Goal: Task Accomplishment & Management: Use online tool/utility

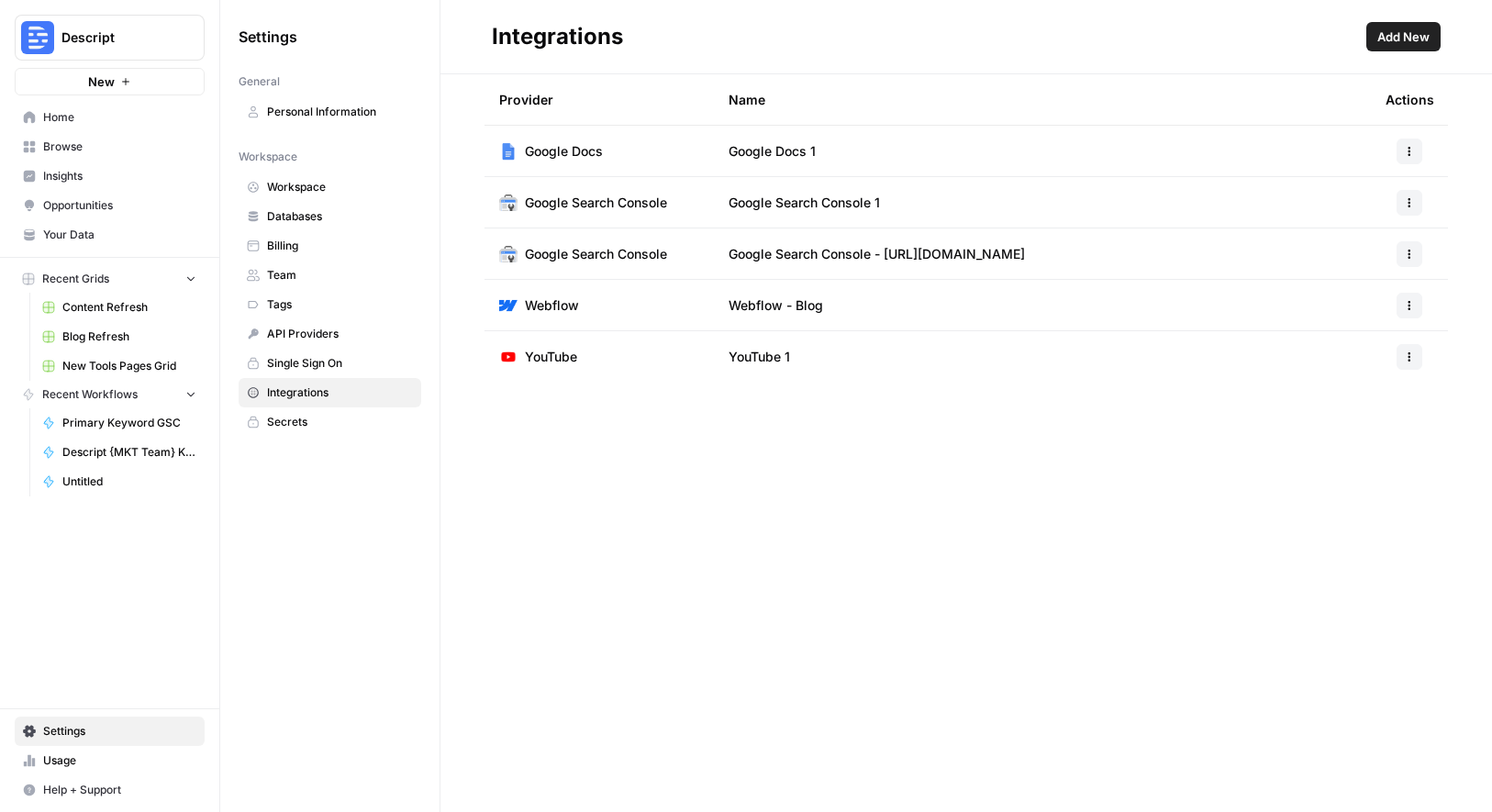
click at [84, 787] on span "Help + Support" at bounding box center [119, 789] width 153 height 16
click at [250, 753] on span "Docs" at bounding box center [307, 751] width 123 height 16
click at [62, 122] on span "Home" at bounding box center [119, 117] width 153 height 16
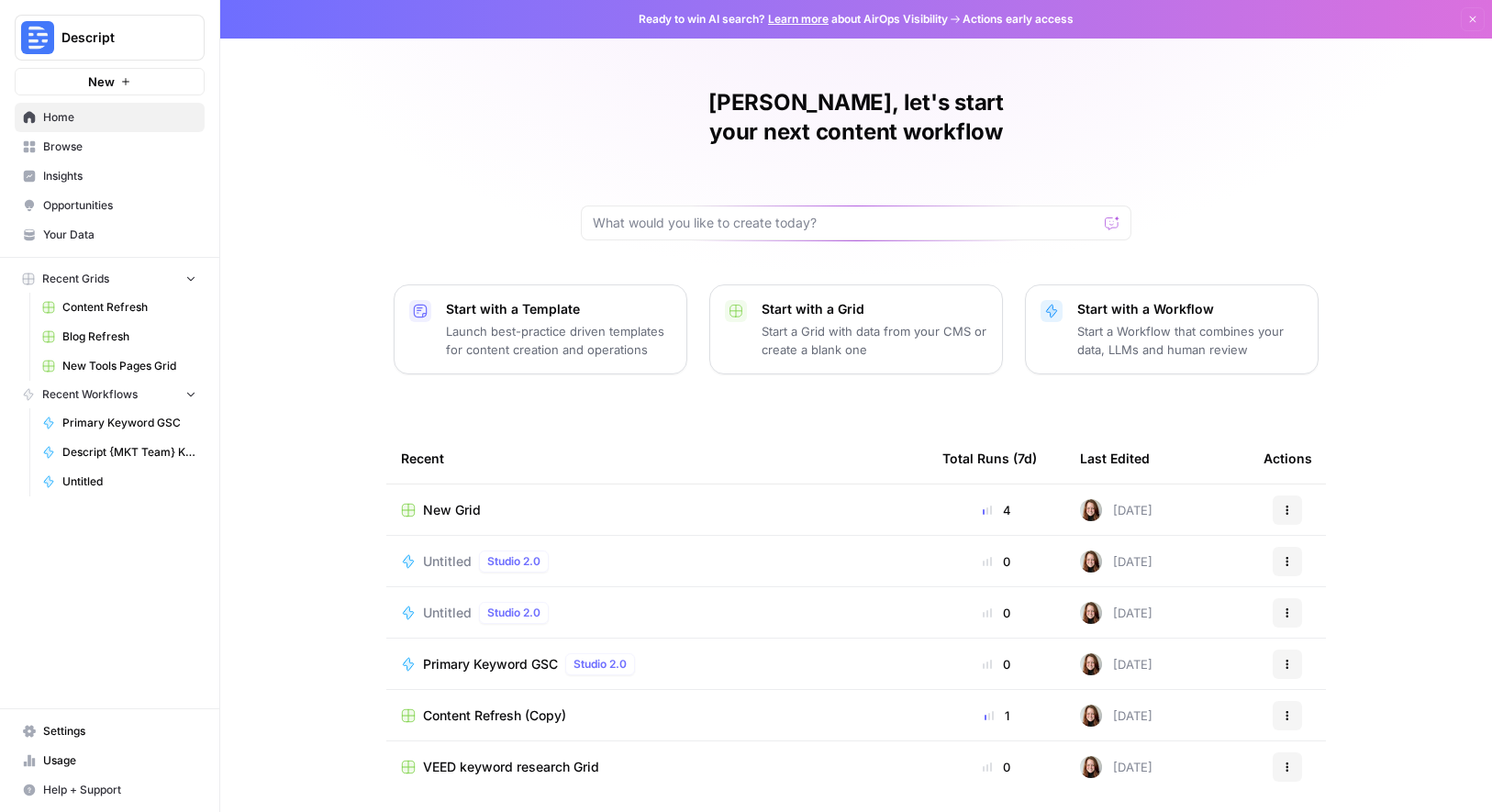
scroll to position [32, 0]
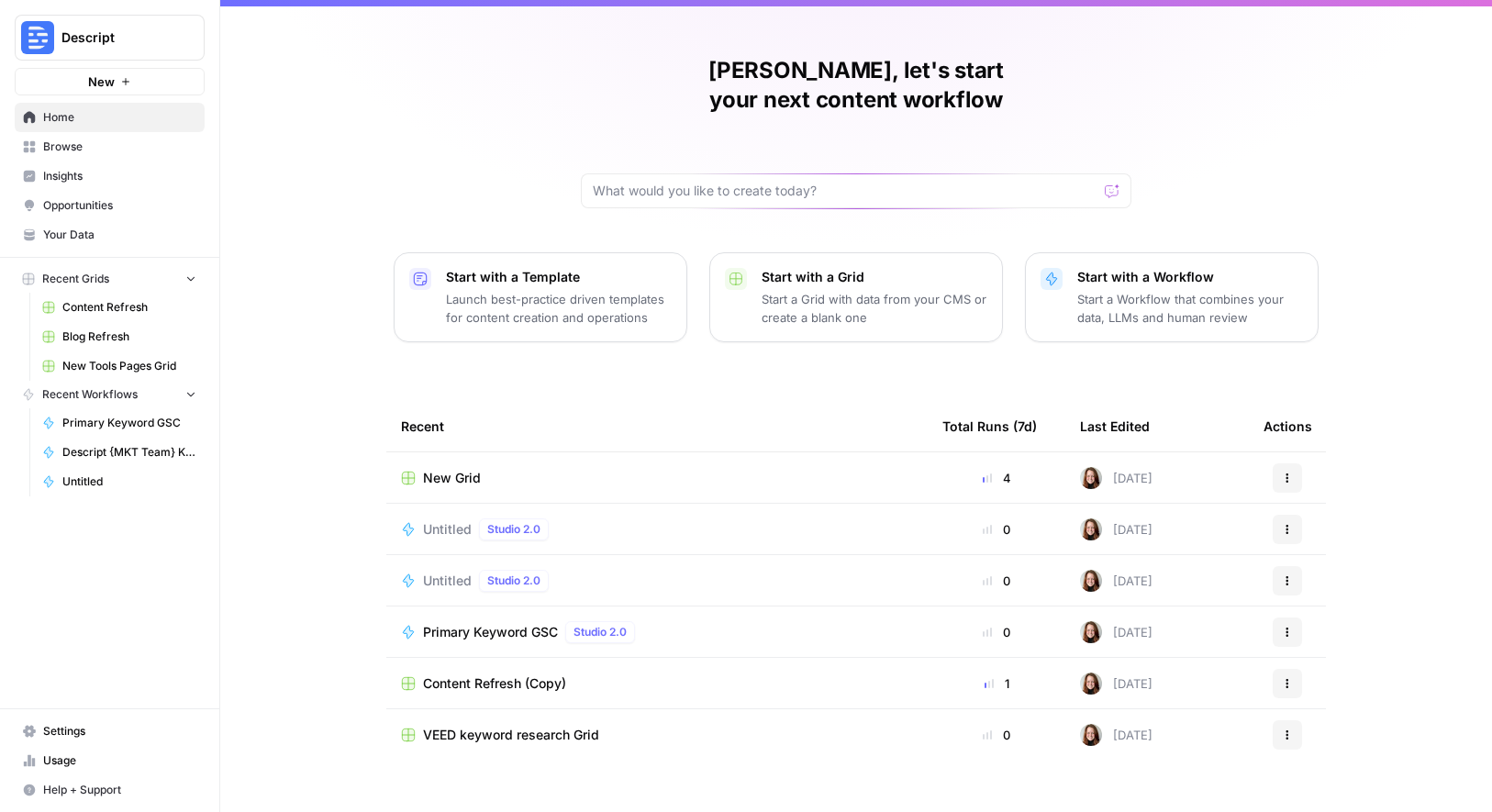
click at [88, 142] on span "Browse" at bounding box center [119, 146] width 153 height 16
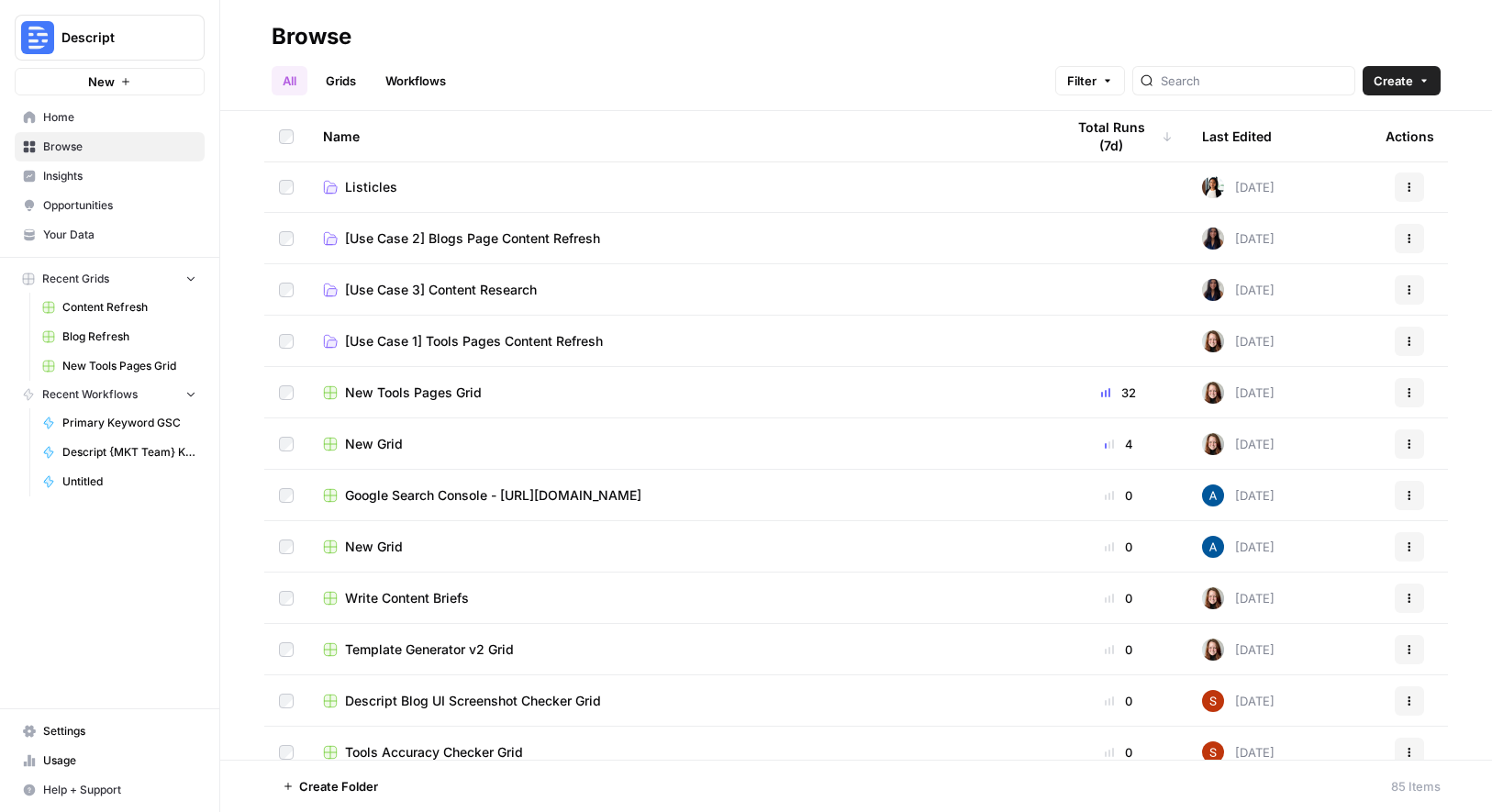
scroll to position [176, 0]
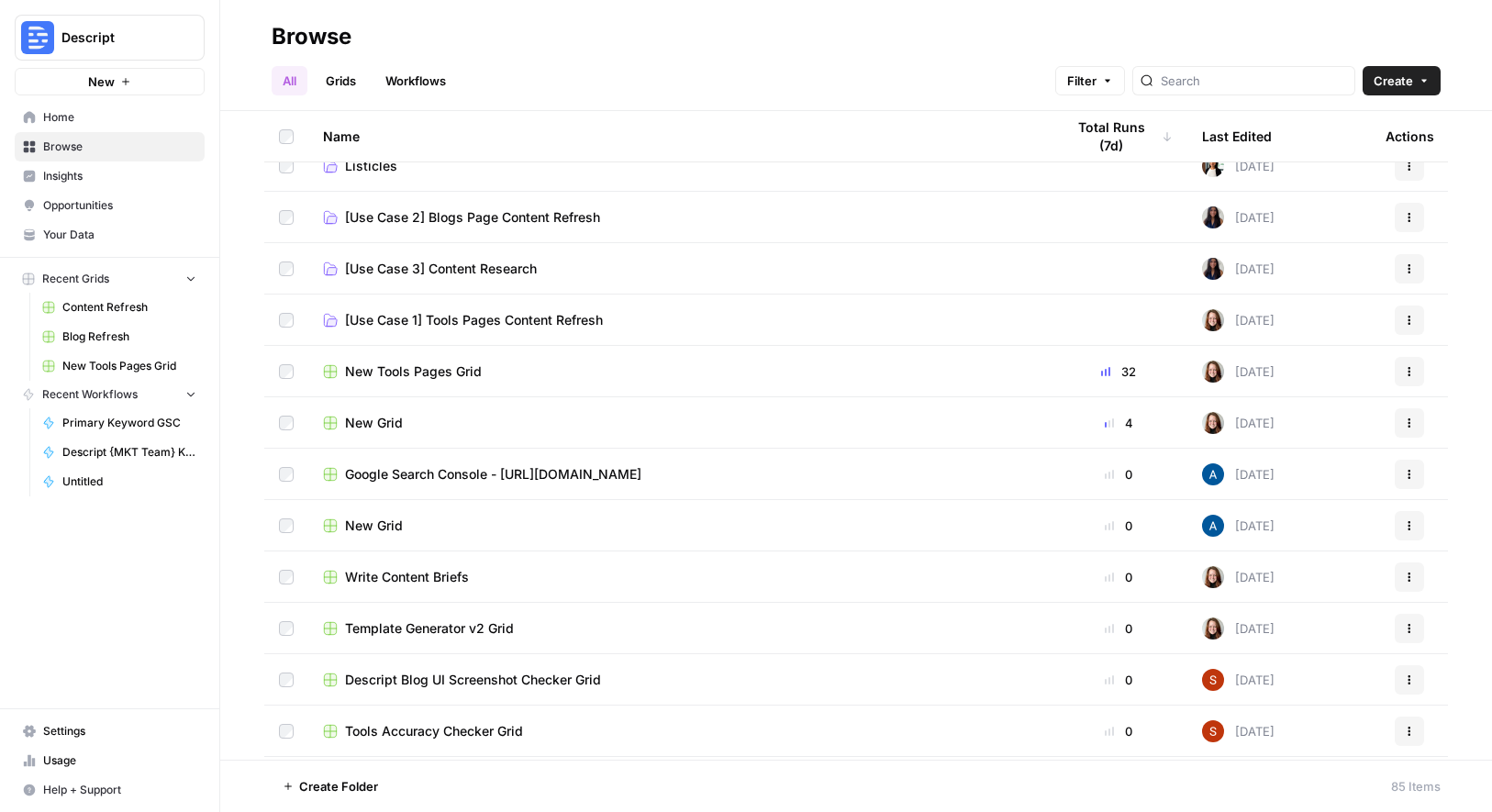
click at [421, 570] on span "Write Content Briefs" at bounding box center [407, 576] width 124 height 18
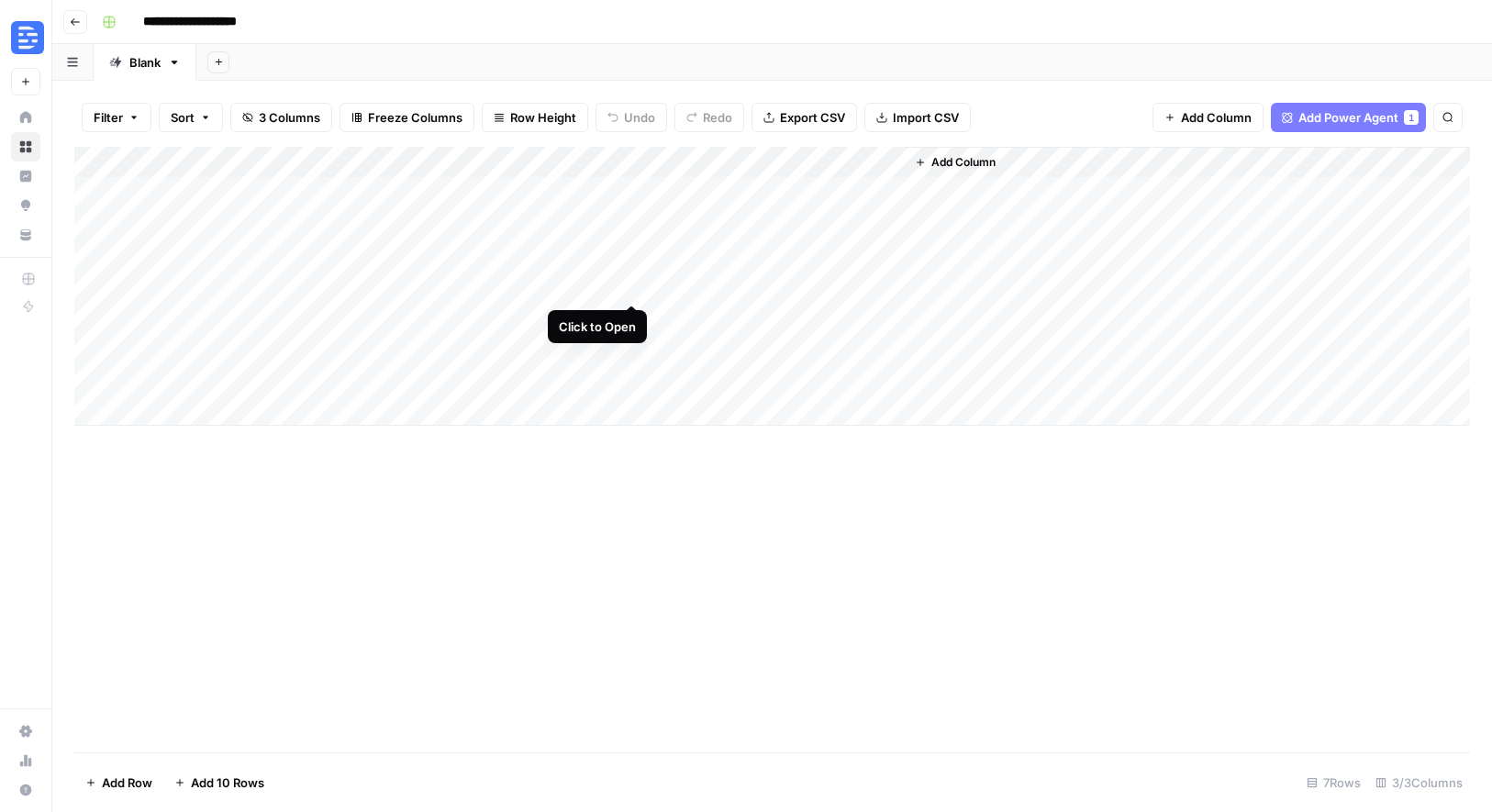
click at [629, 284] on div "Add Column" at bounding box center [772, 286] width 1396 height 279
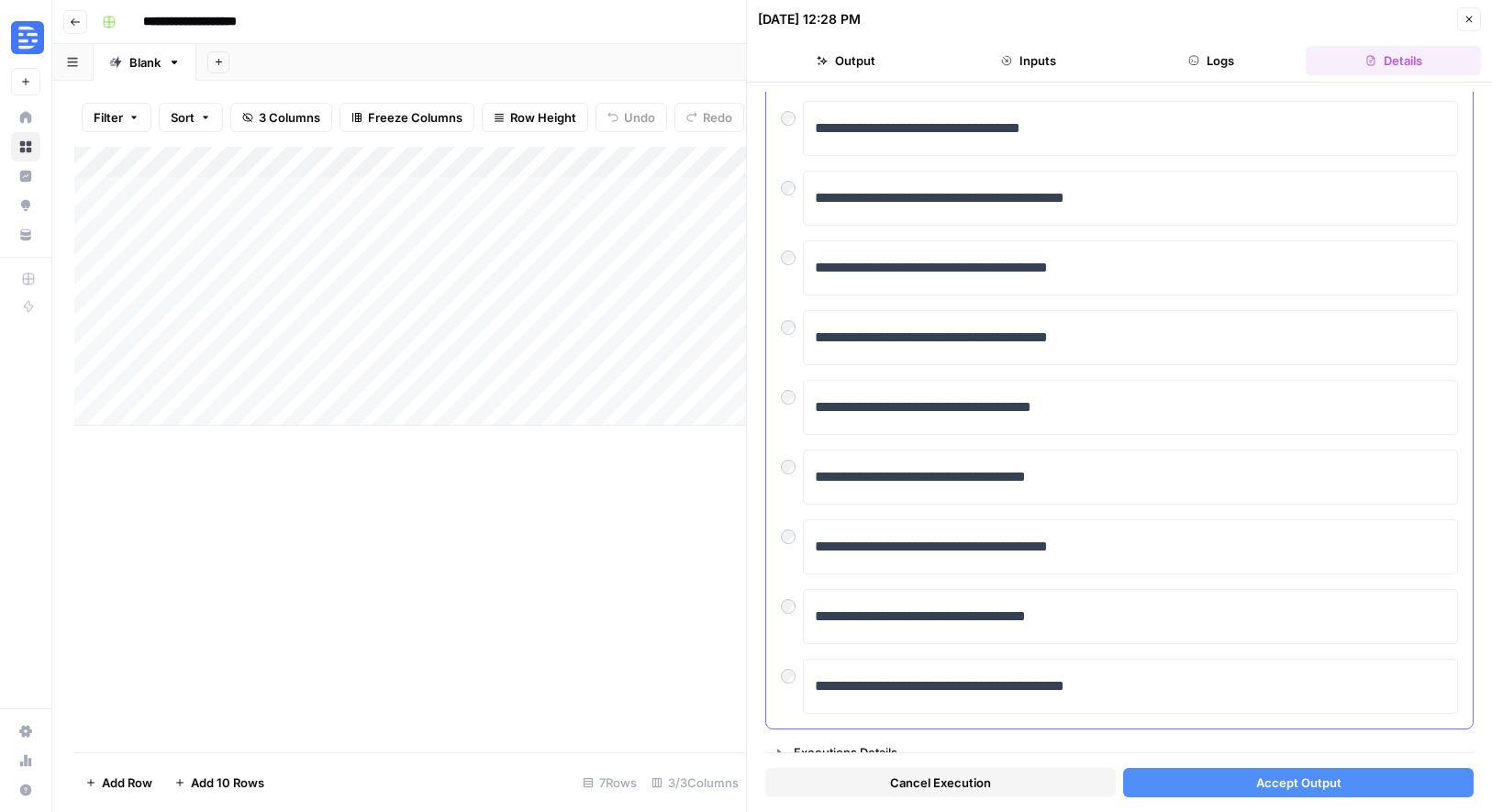
scroll to position [213, 0]
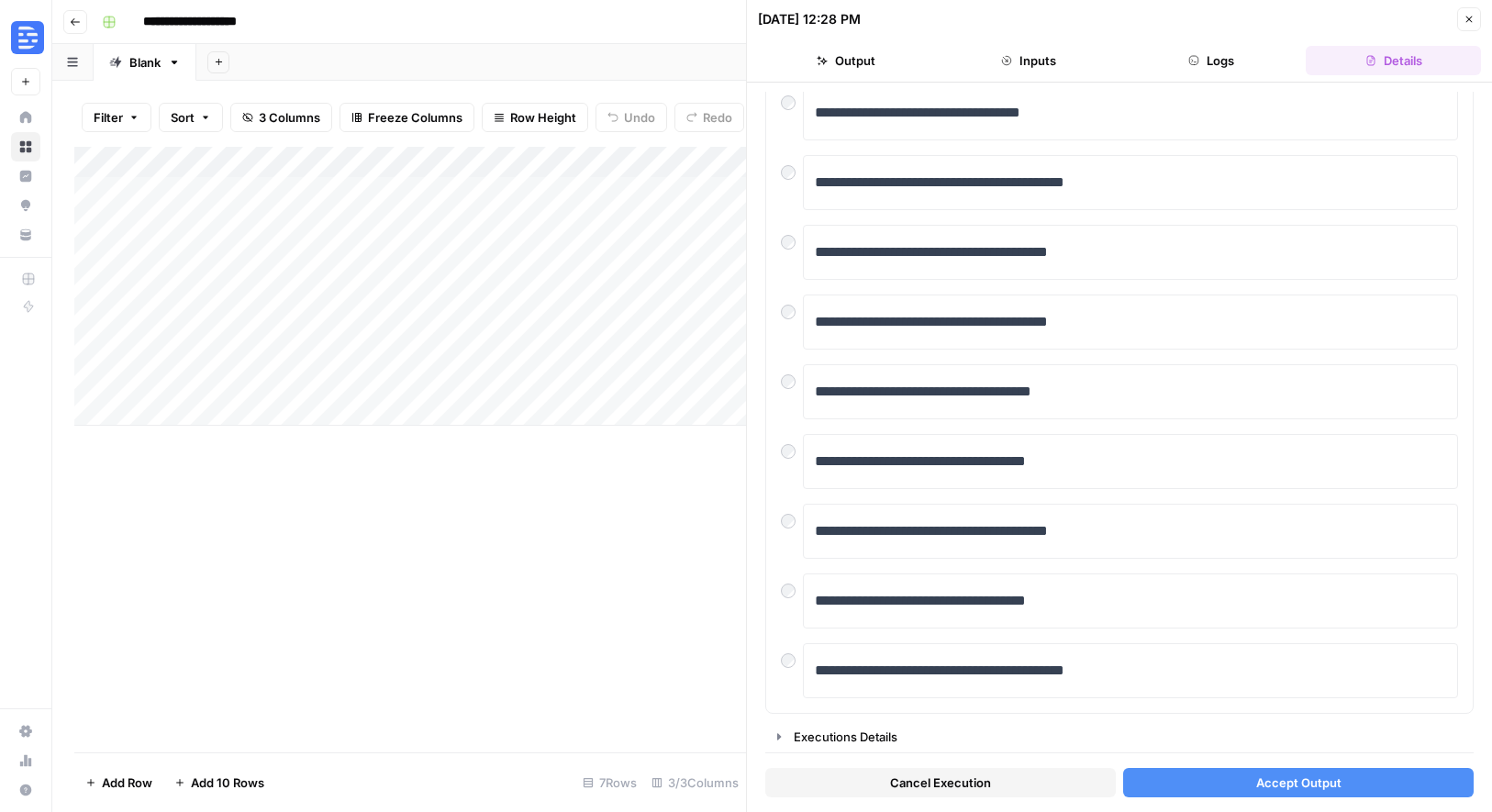
click at [577, 350] on div "Add Column" at bounding box center [410, 286] width 672 height 279
click at [610, 349] on div "Add Column" at bounding box center [410, 286] width 672 height 279
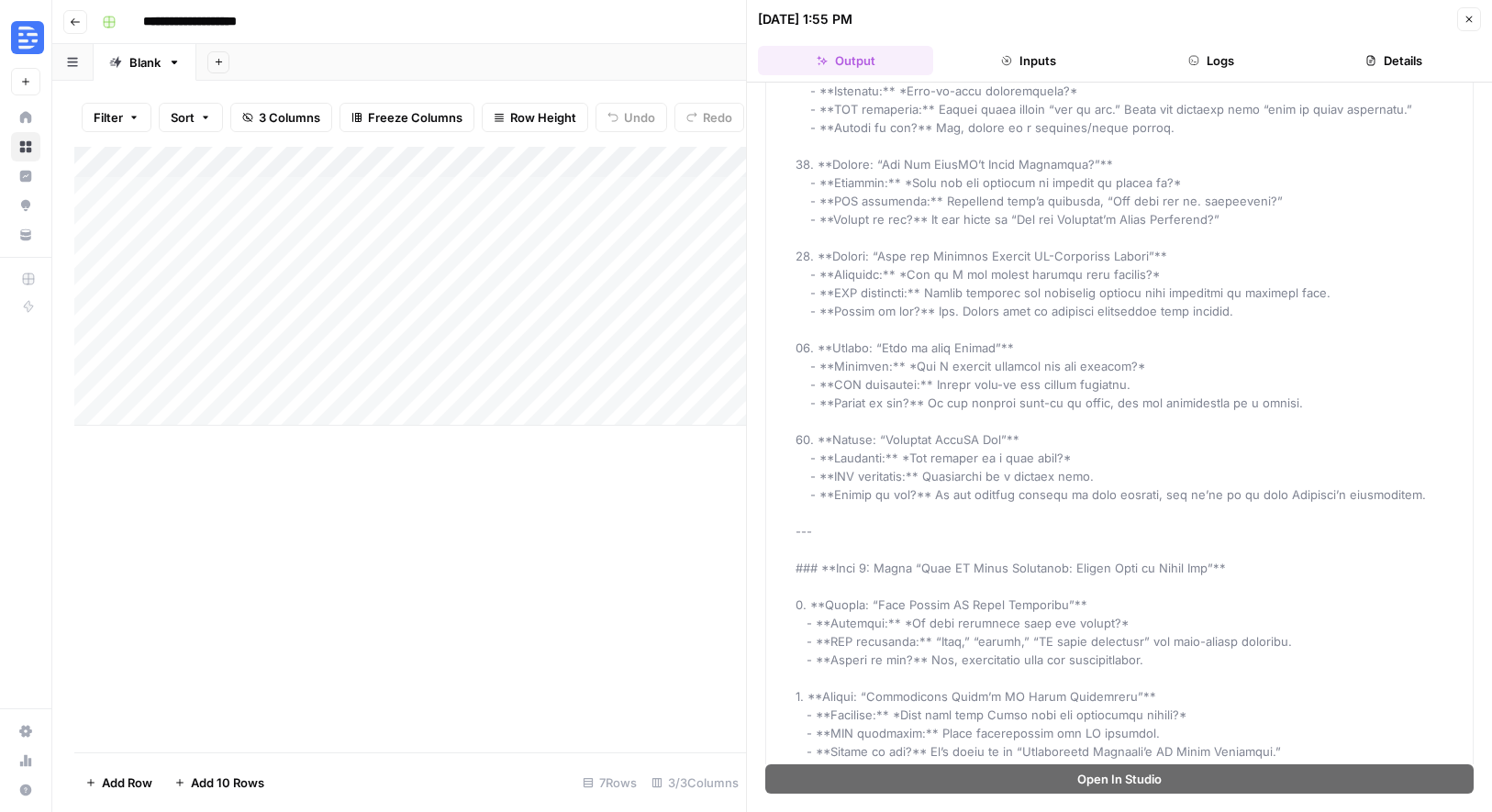
scroll to position [8537, 0]
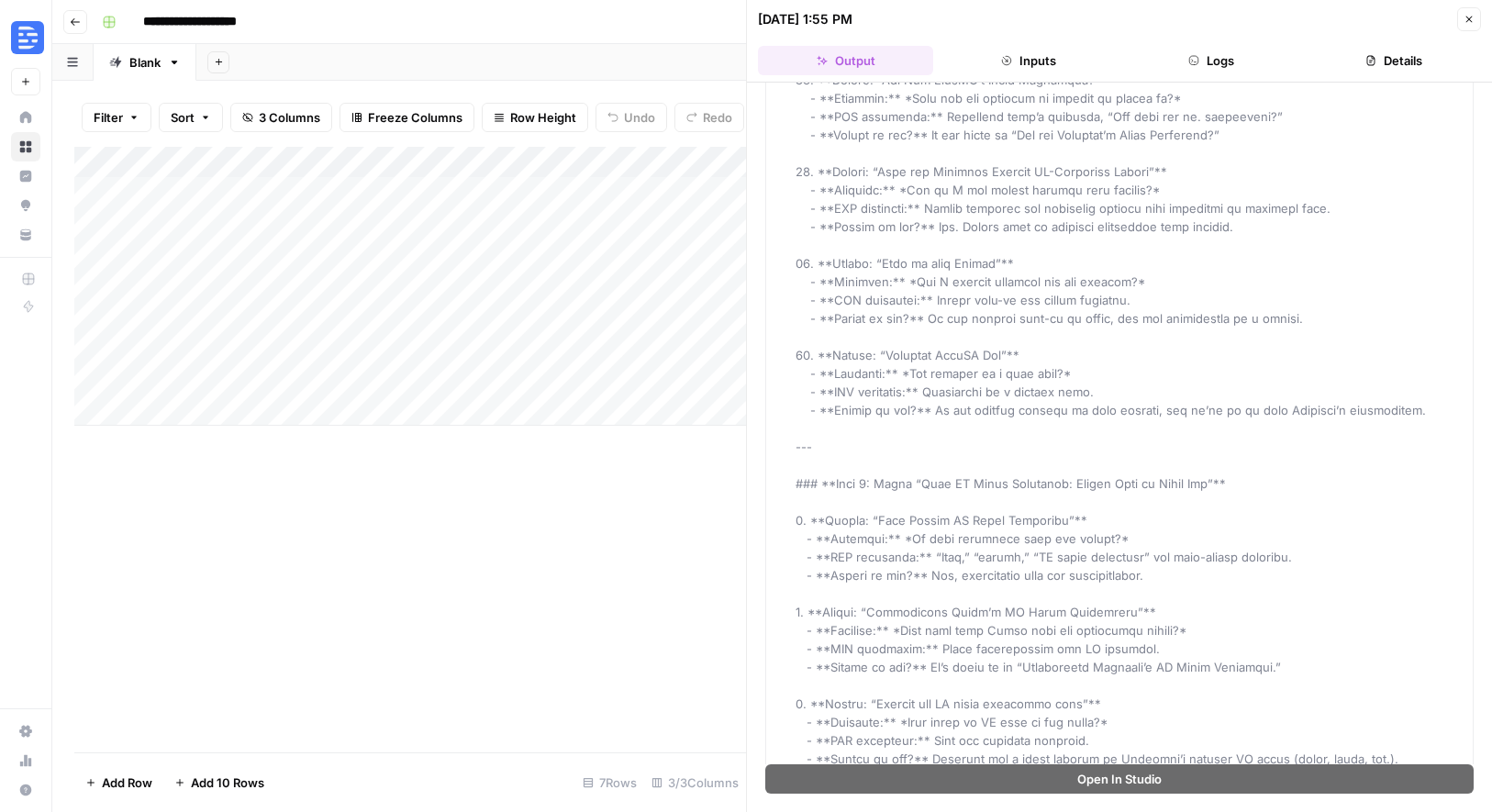
click at [466, 680] on div "Add Column" at bounding box center [410, 450] width 672 height 605
click at [1476, 22] on button "Close" at bounding box center [1468, 19] width 24 height 24
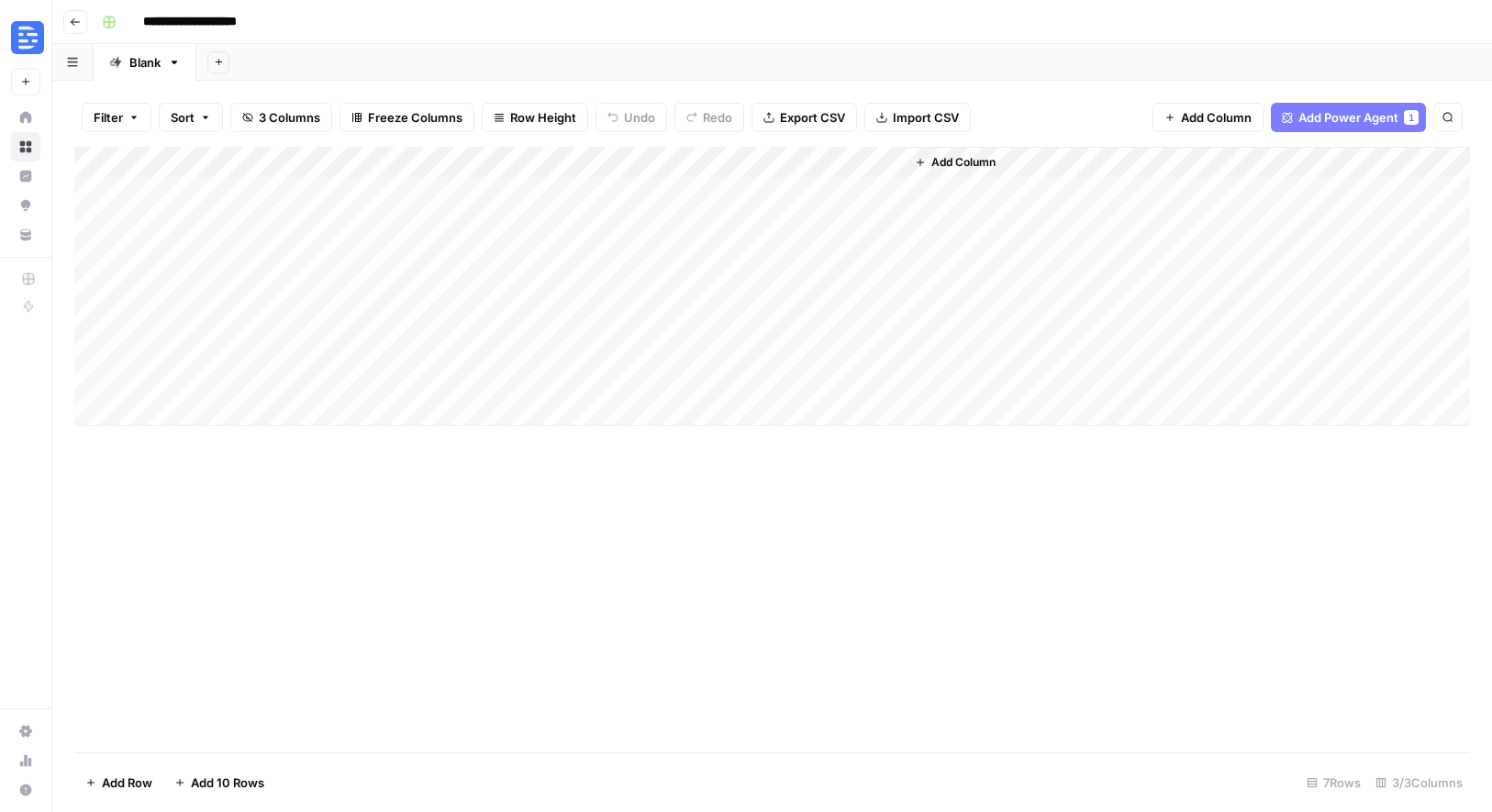
click at [1415, 120] on div "1" at bounding box center [1411, 117] width 11 height 14
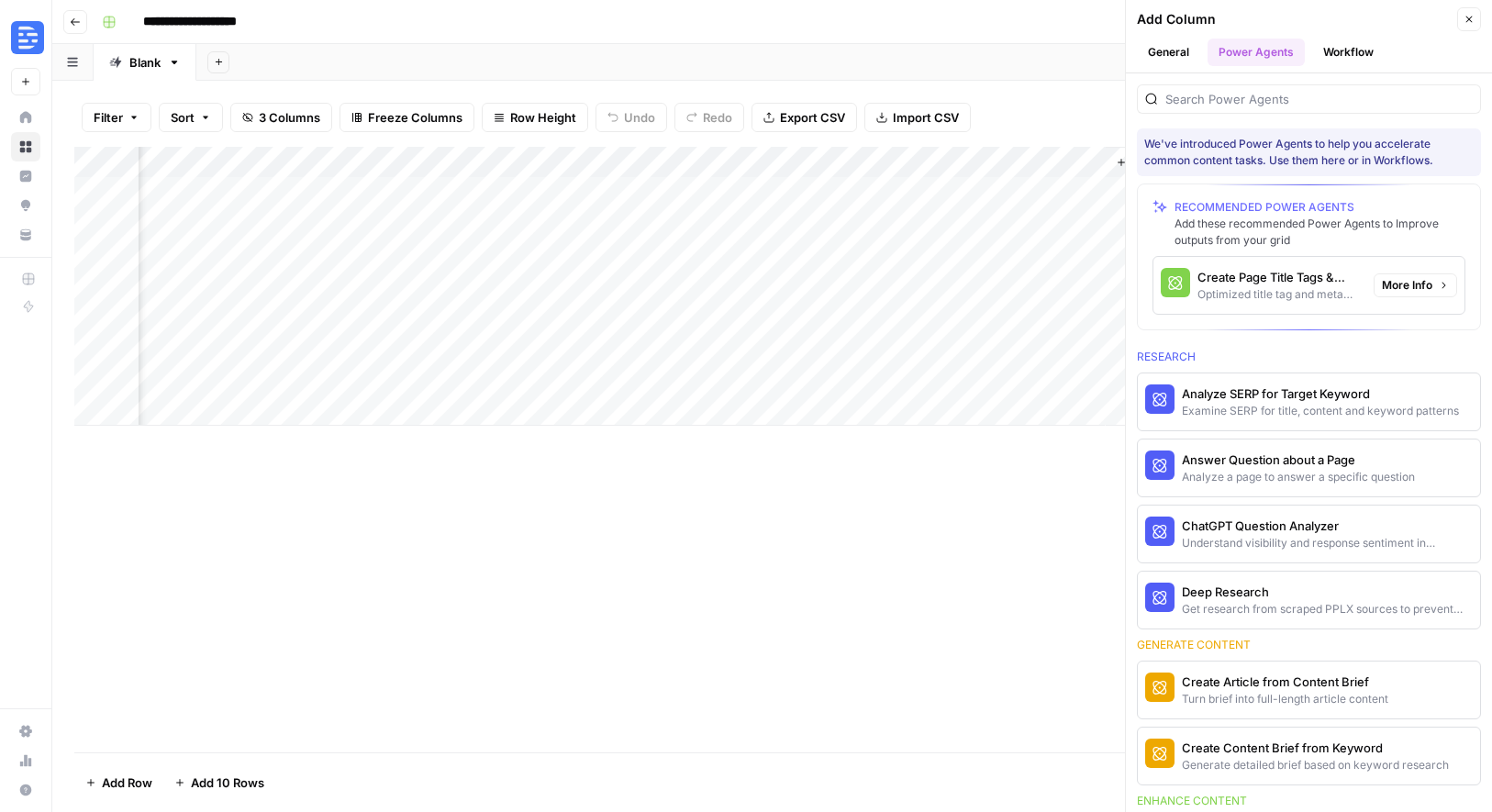
scroll to position [0, 135]
click at [1246, 266] on button "Create Page Title Tags & Meta Descriptions Optimized title tag and meta descrip…" at bounding box center [1259, 286] width 213 height 57
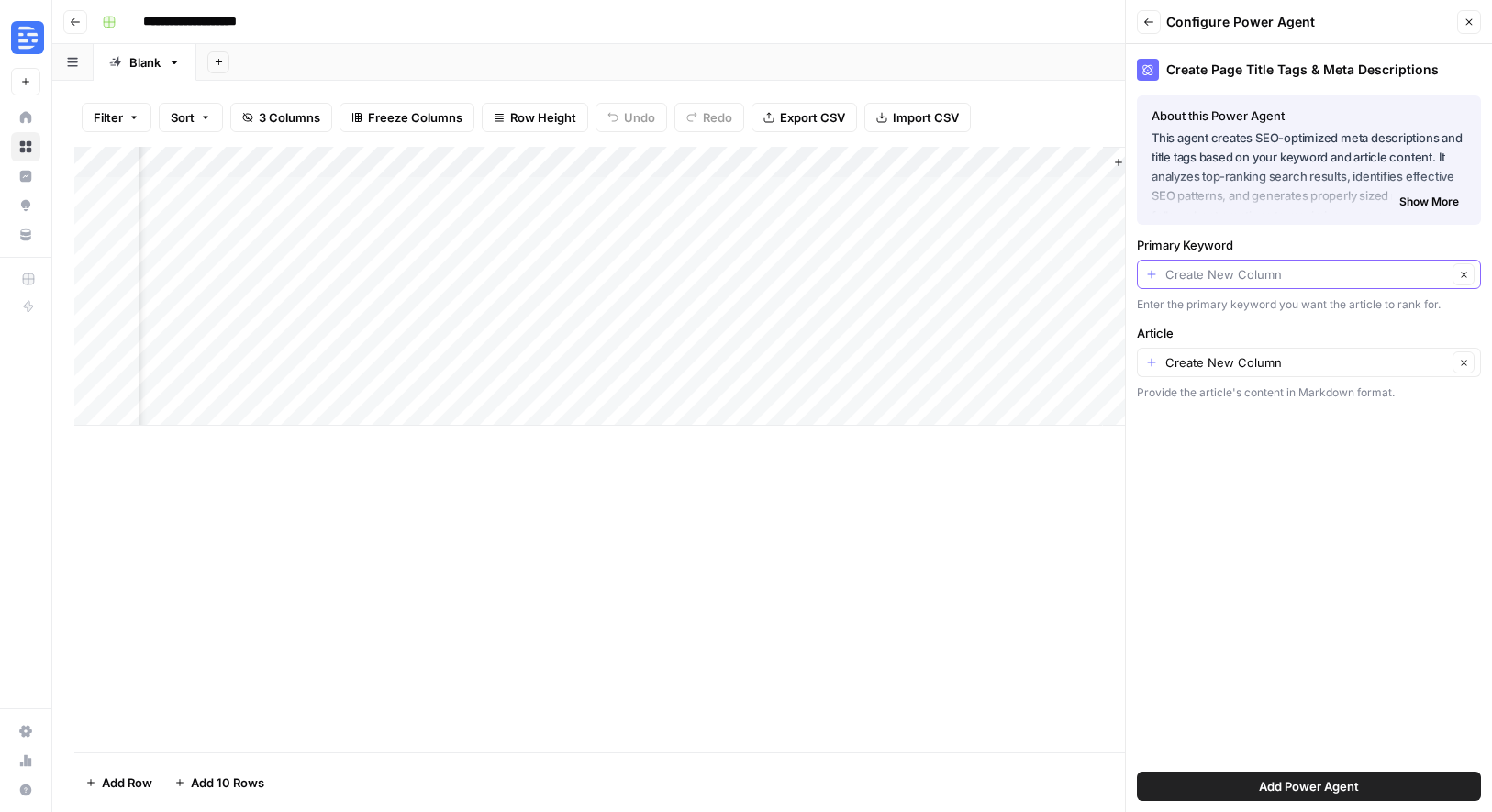
click at [1249, 278] on input "Primary Keyword" at bounding box center [1306, 273] width 282 height 18
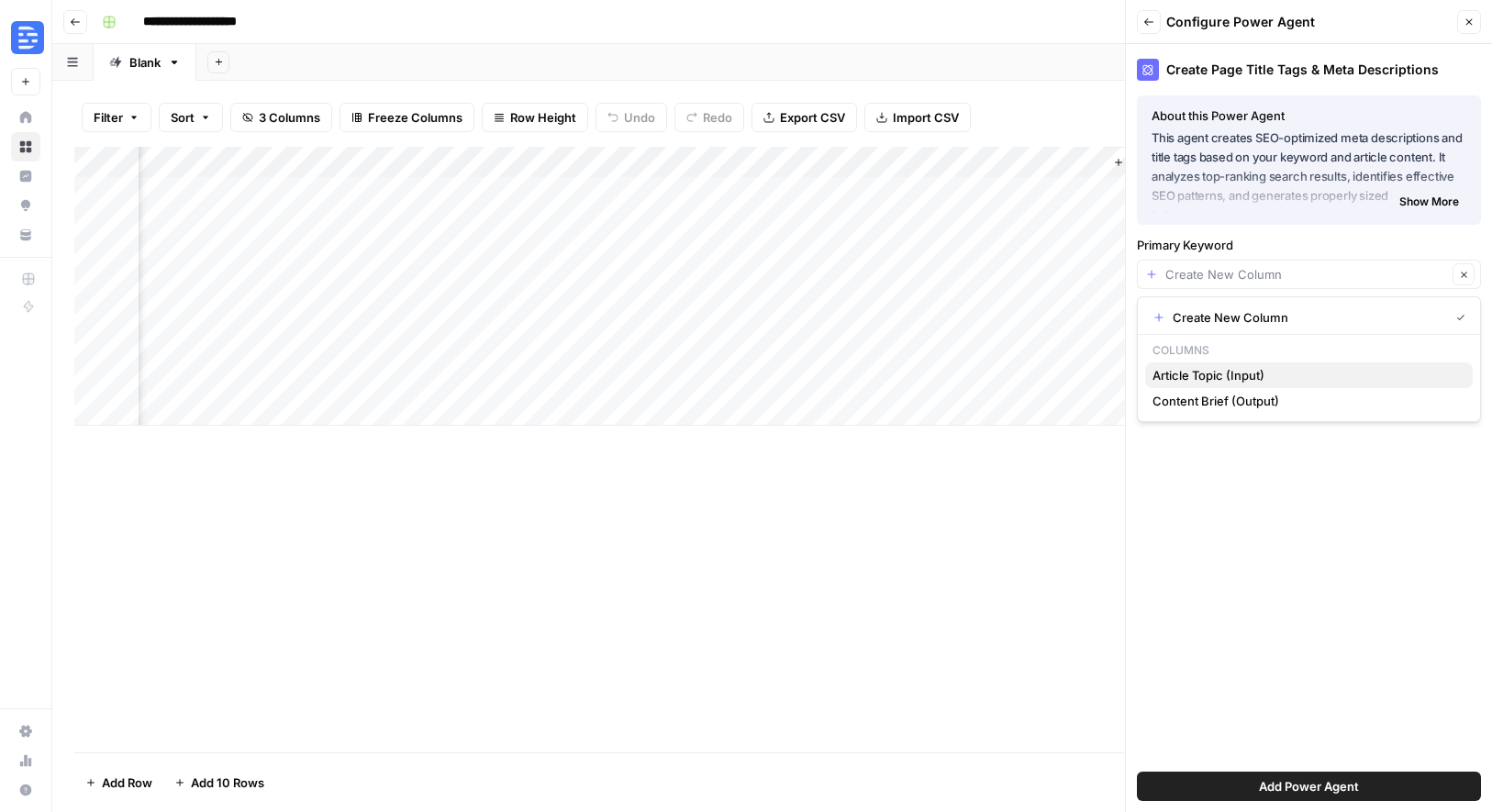
click at [1246, 378] on span "Article Topic (Input)" at bounding box center [1305, 375] width 306 height 18
type input "Article Topic (Input)"
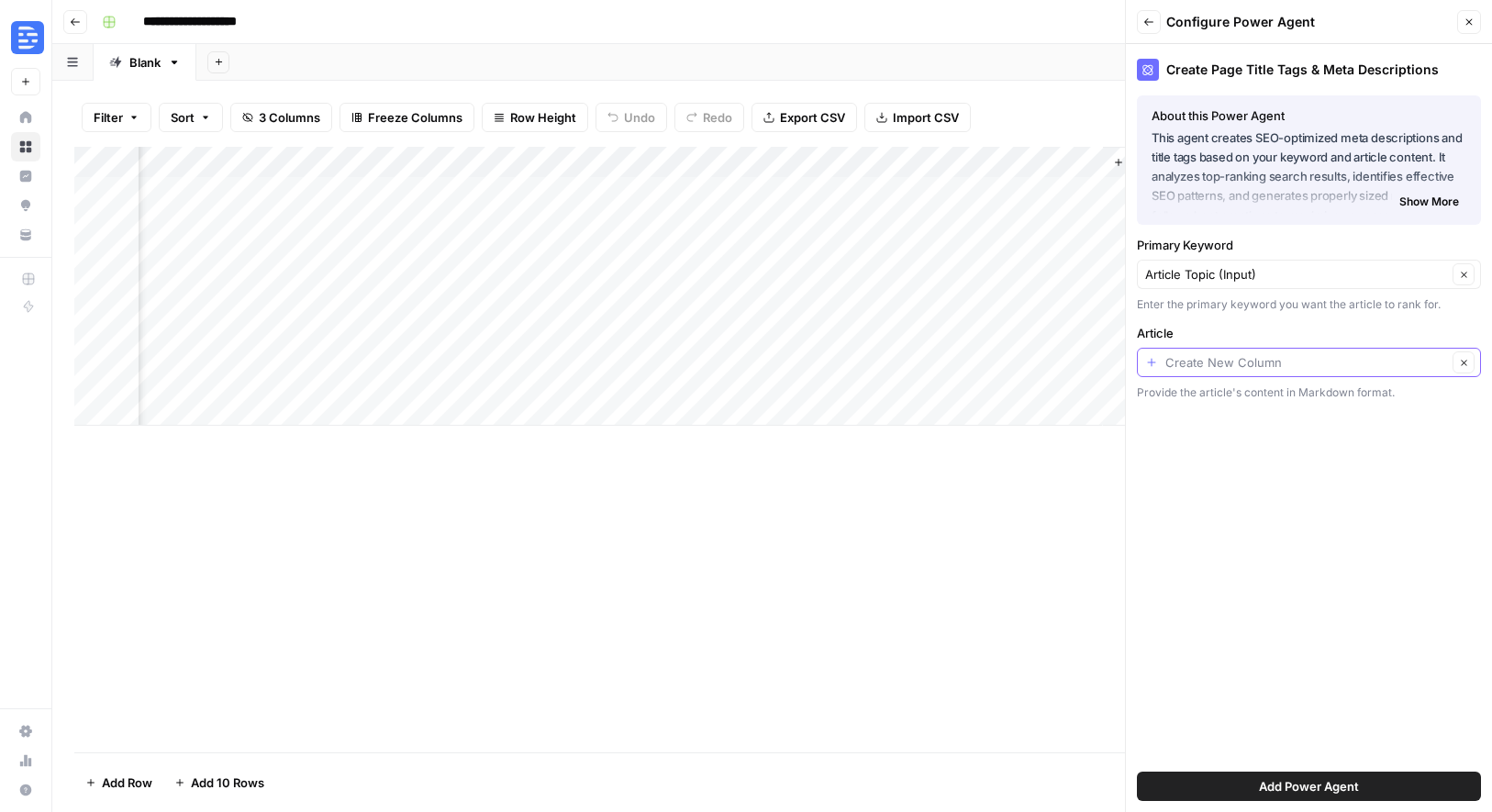
click at [1242, 370] on input "Article" at bounding box center [1306, 361] width 282 height 18
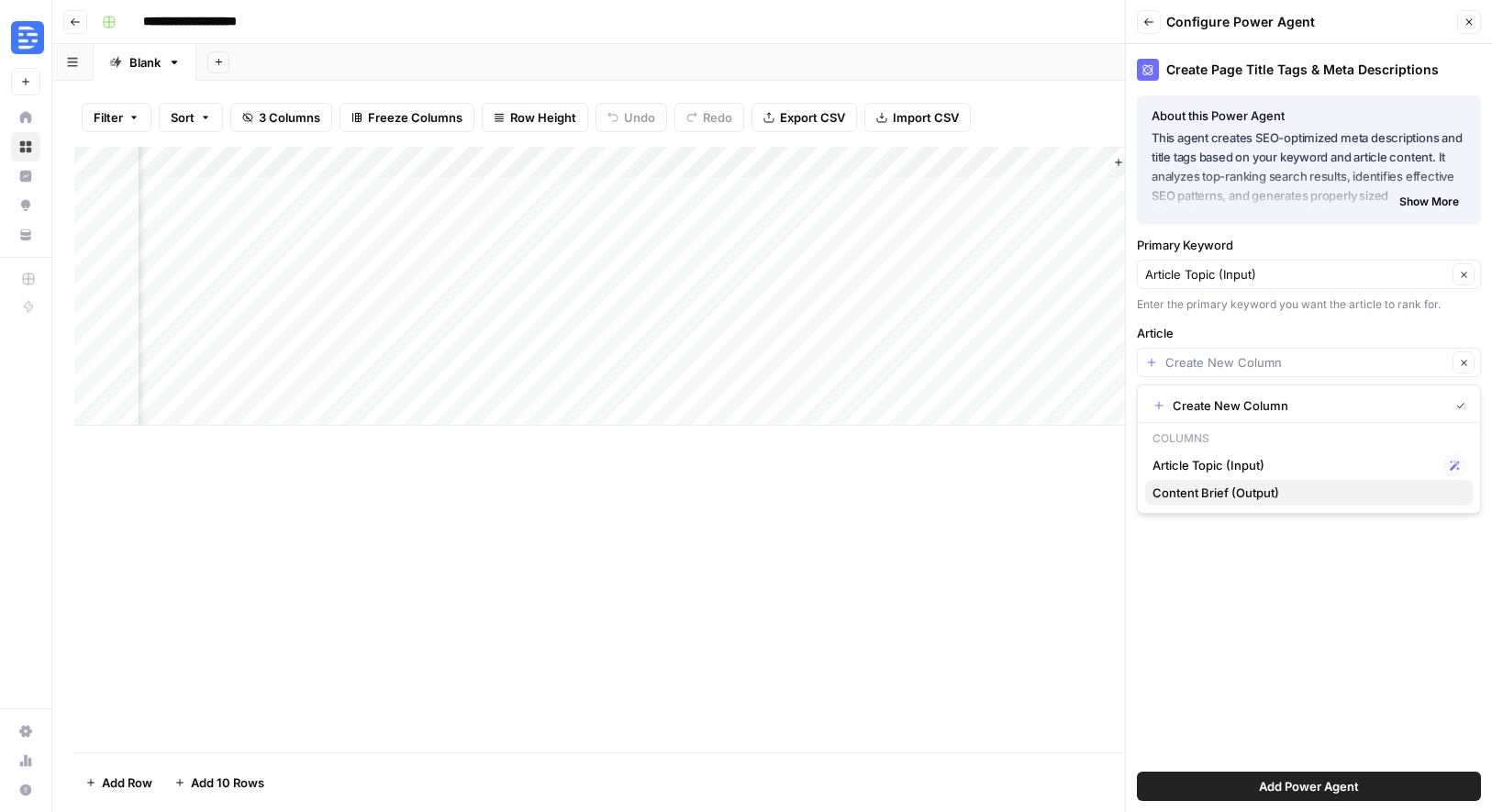
click at [1253, 489] on span "Content Brief (Output)" at bounding box center [1305, 492] width 306 height 18
type input "Content Brief (Output)"
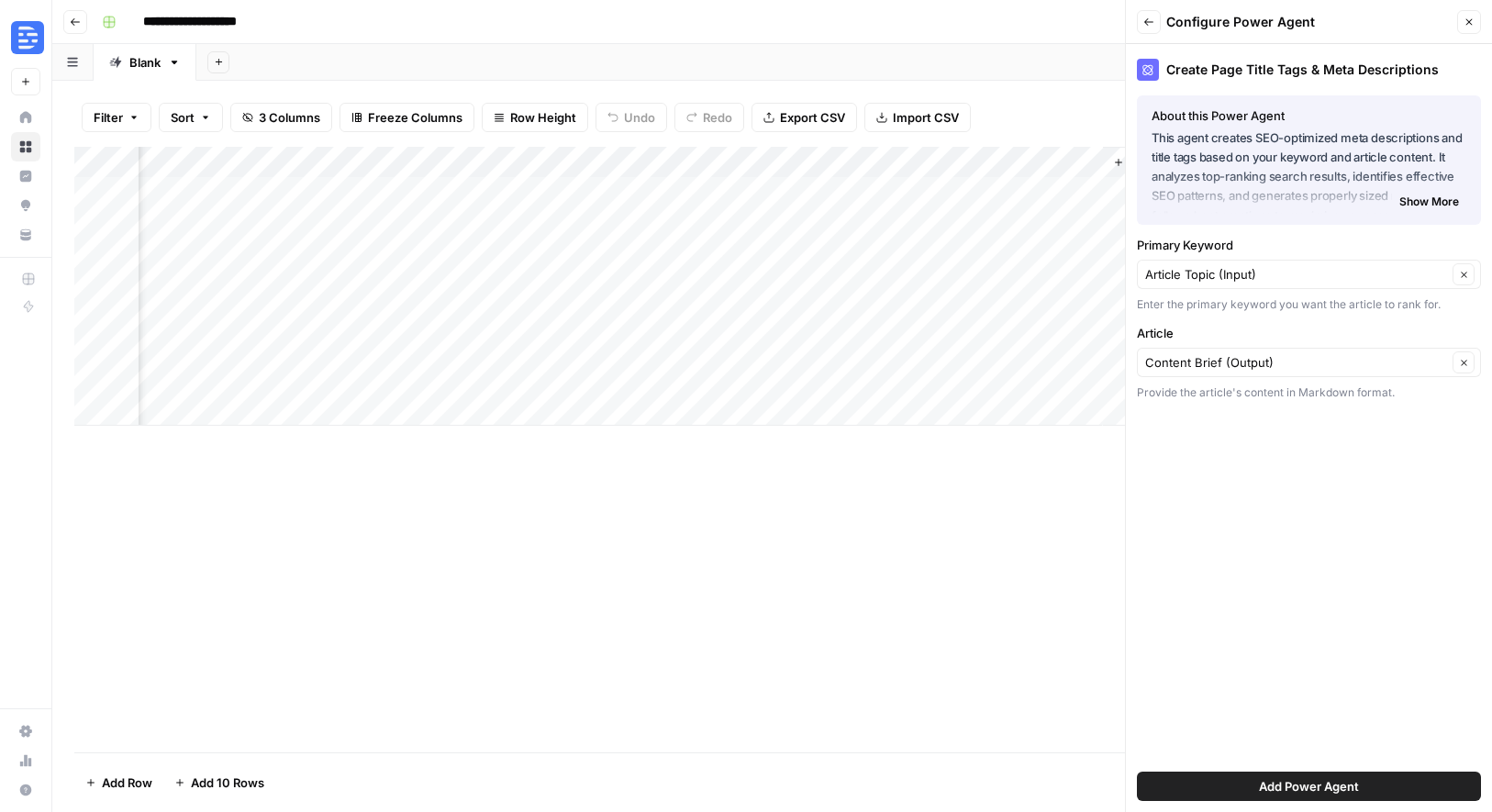
click at [1312, 781] on span "Add Power Agent" at bounding box center [1309, 785] width 100 height 18
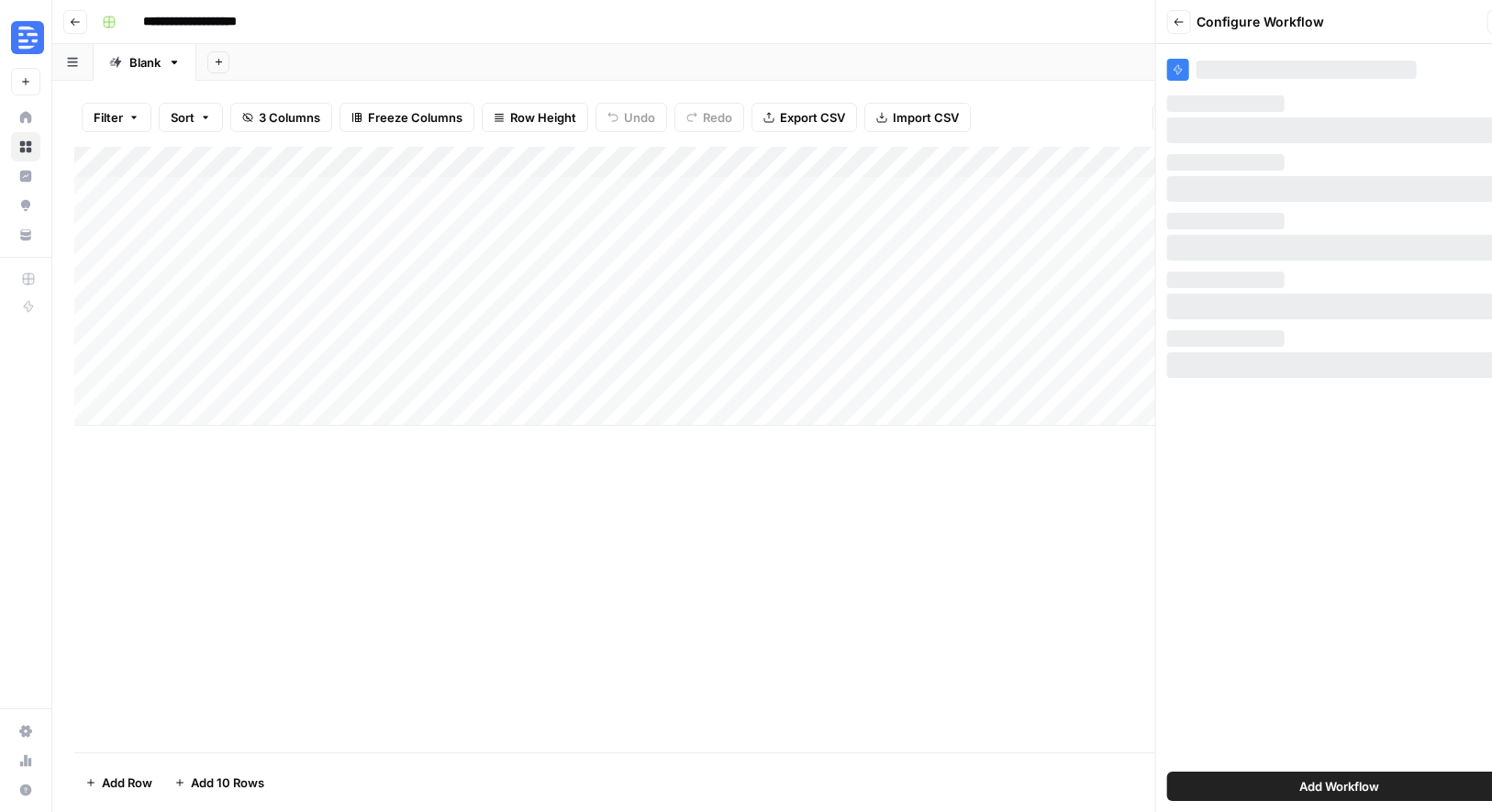
scroll to position [0, 0]
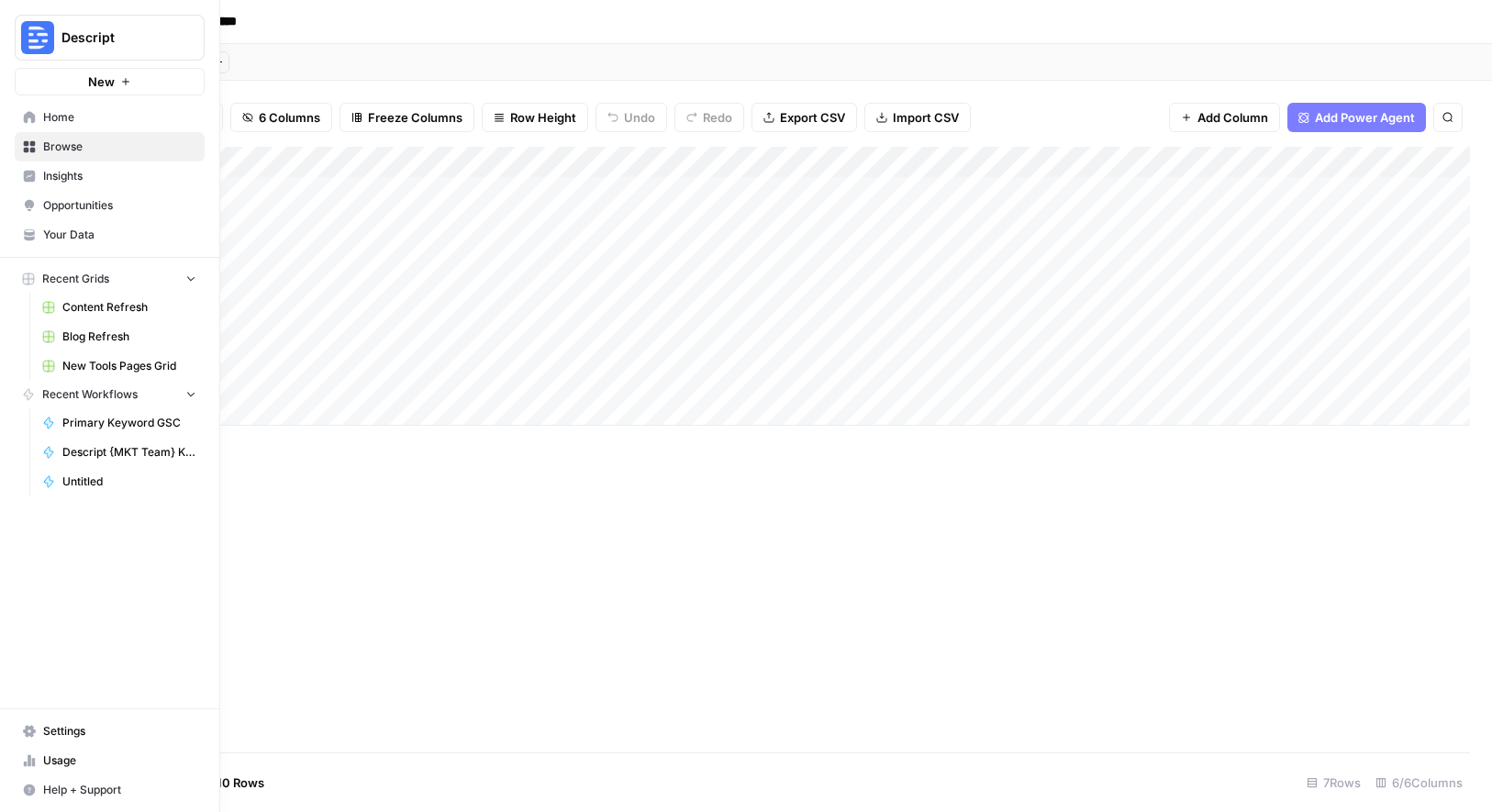
click at [24, 723] on link "Settings" at bounding box center [109, 730] width 190 height 29
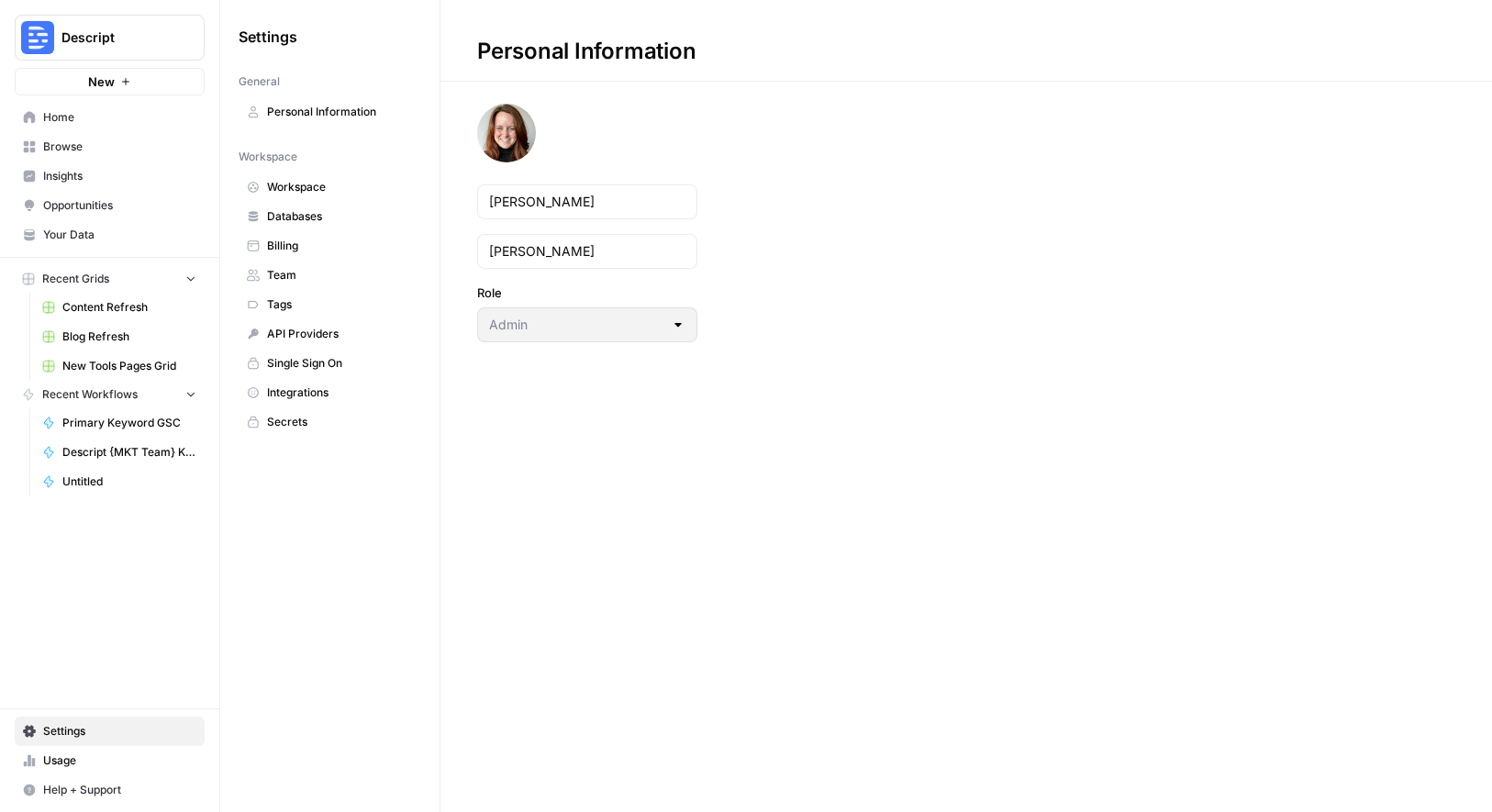
click at [341, 278] on span "Team" at bounding box center [340, 274] width 146 height 16
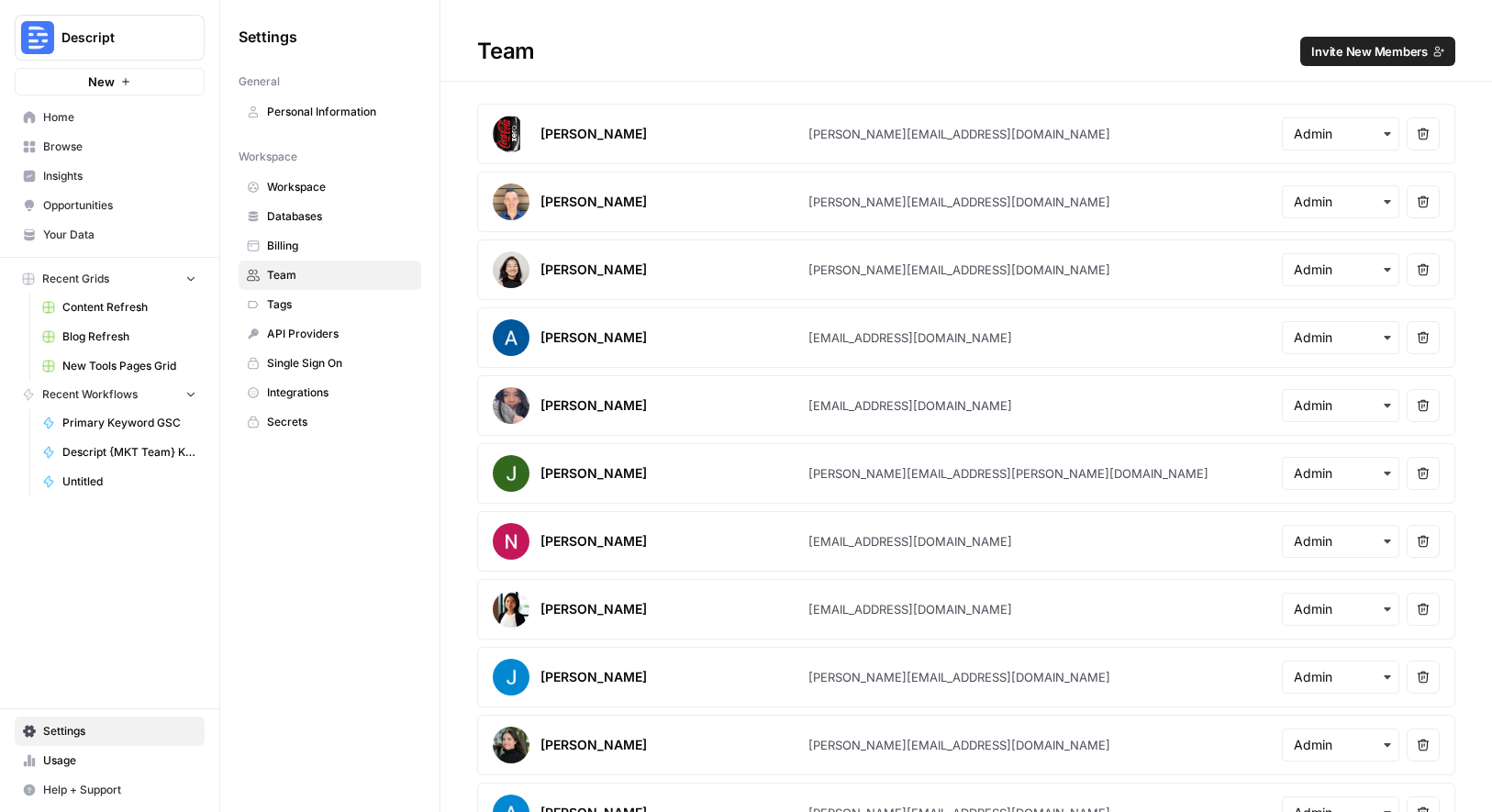
click at [1383, 63] on button "Invite New Members" at bounding box center [1377, 51] width 155 height 29
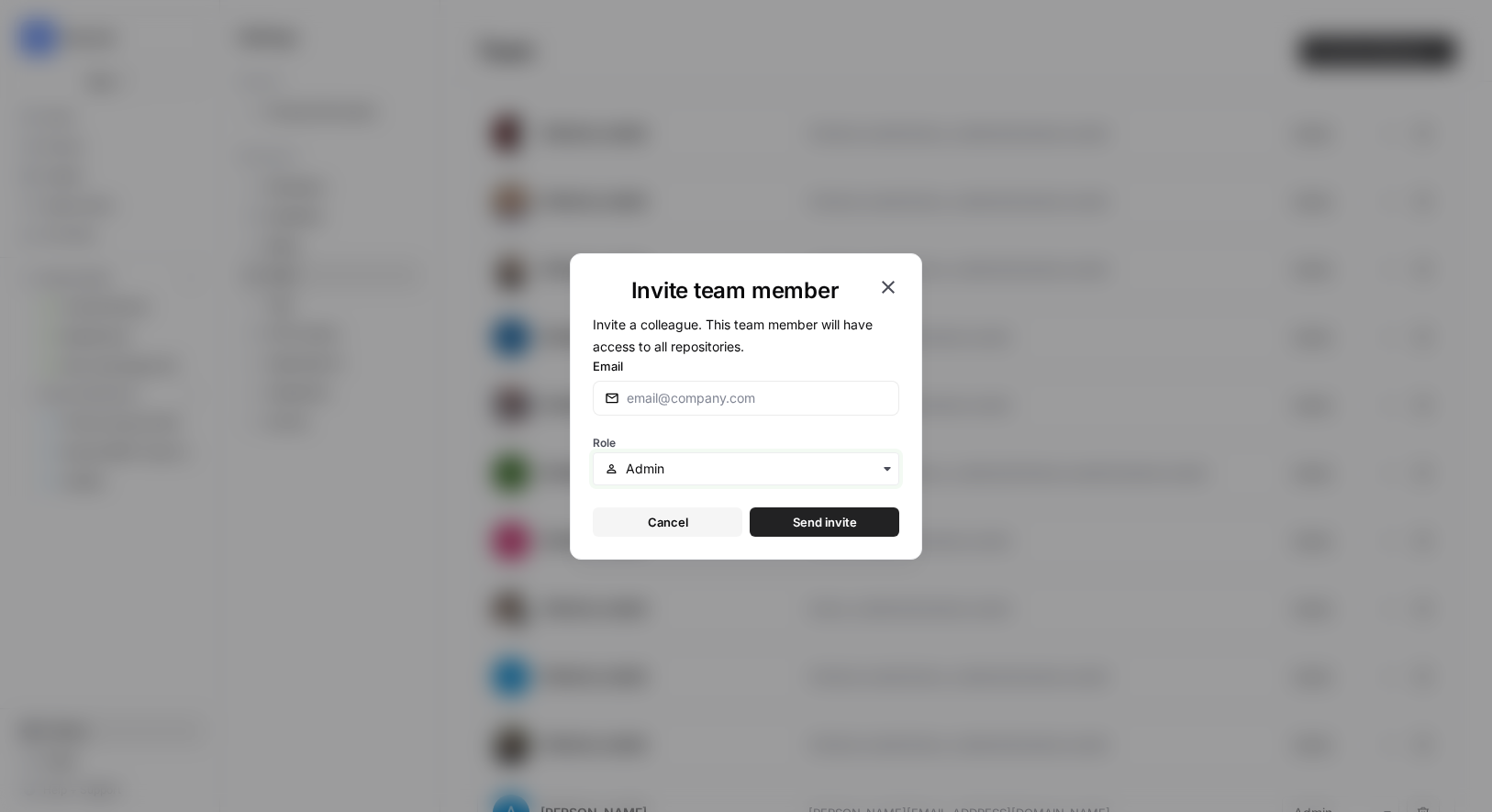
click at [804, 468] on input "text" at bounding box center [756, 468] width 262 height 18
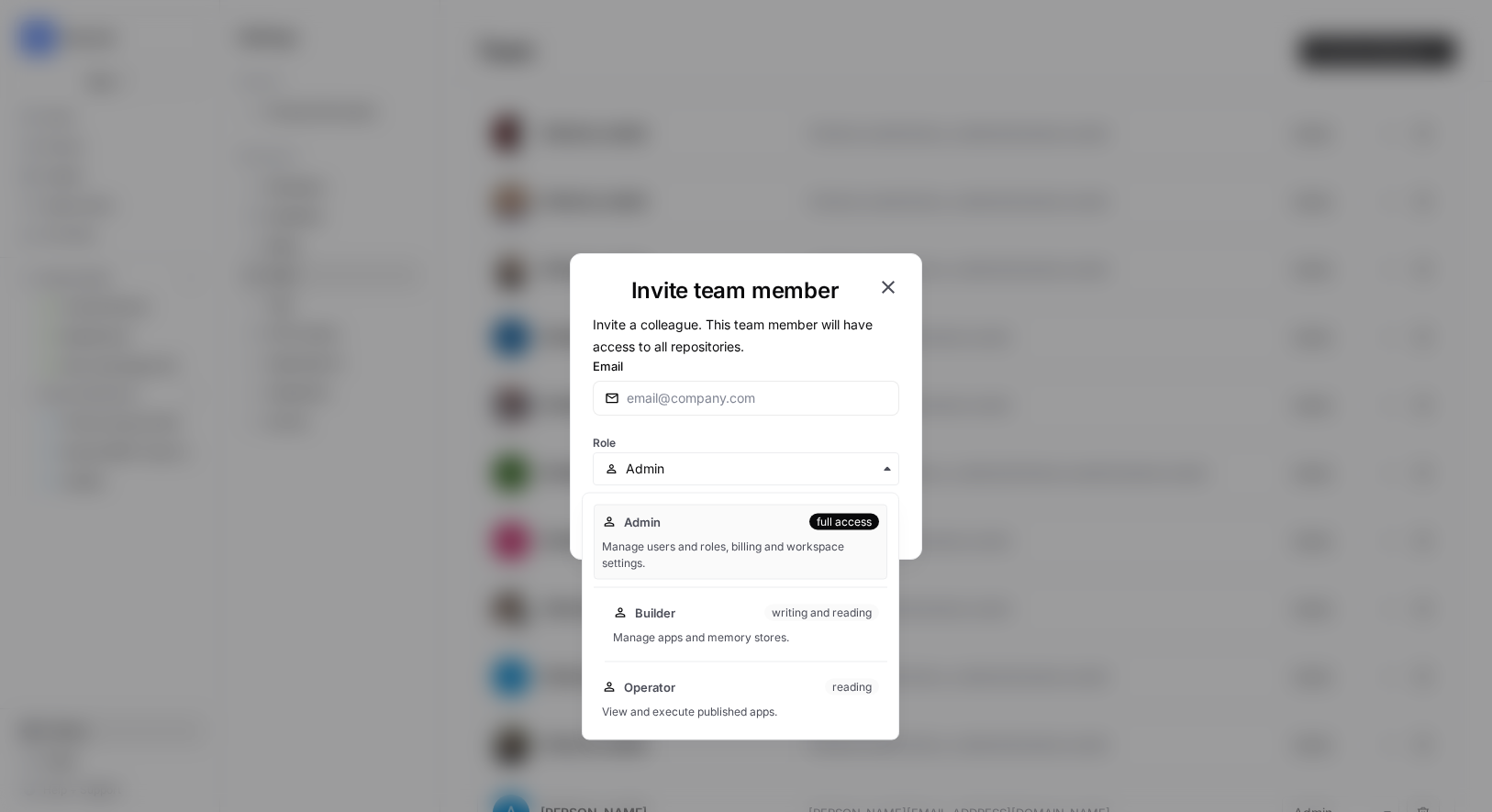
click at [832, 620] on div "writing and reading" at bounding box center [821, 612] width 115 height 16
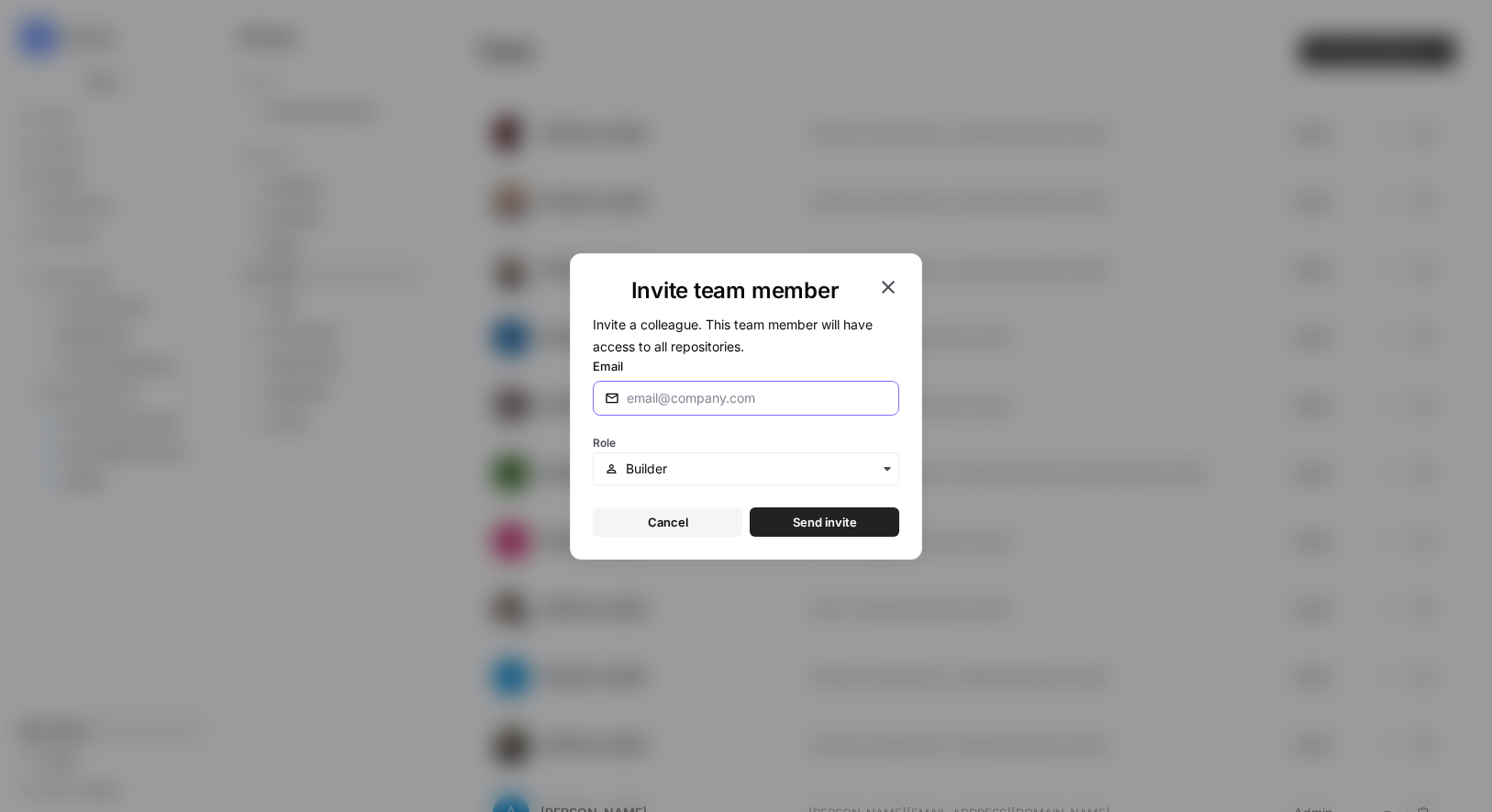
click at [742, 401] on input "Email" at bounding box center [756, 397] width 261 height 18
paste input "ashley@descript.com"
type input "ashley@descript.com"
click at [862, 471] on input "text" at bounding box center [756, 468] width 262 height 18
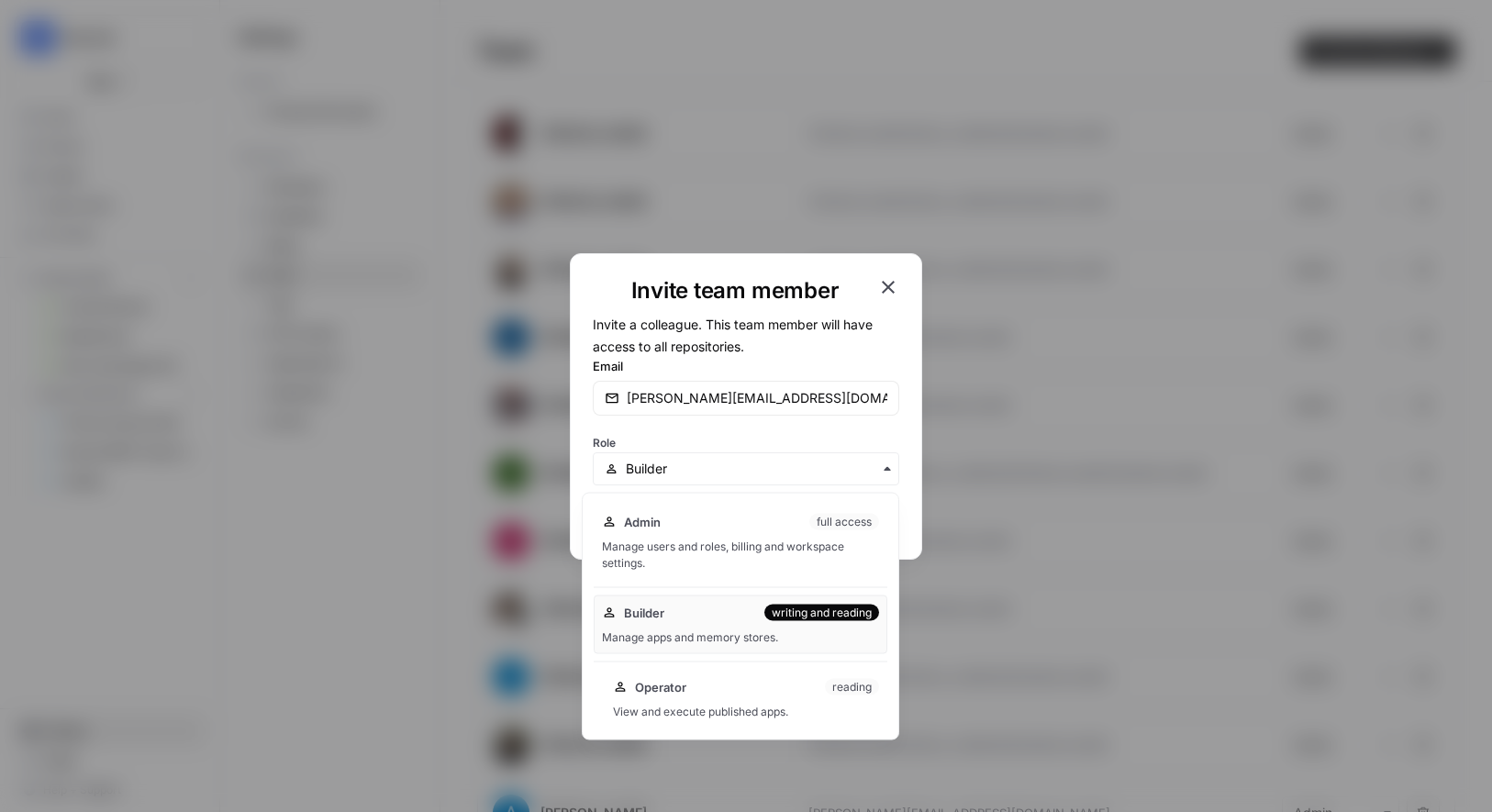
click at [807, 710] on div "View and execute published apps." at bounding box center [746, 711] width 266 height 16
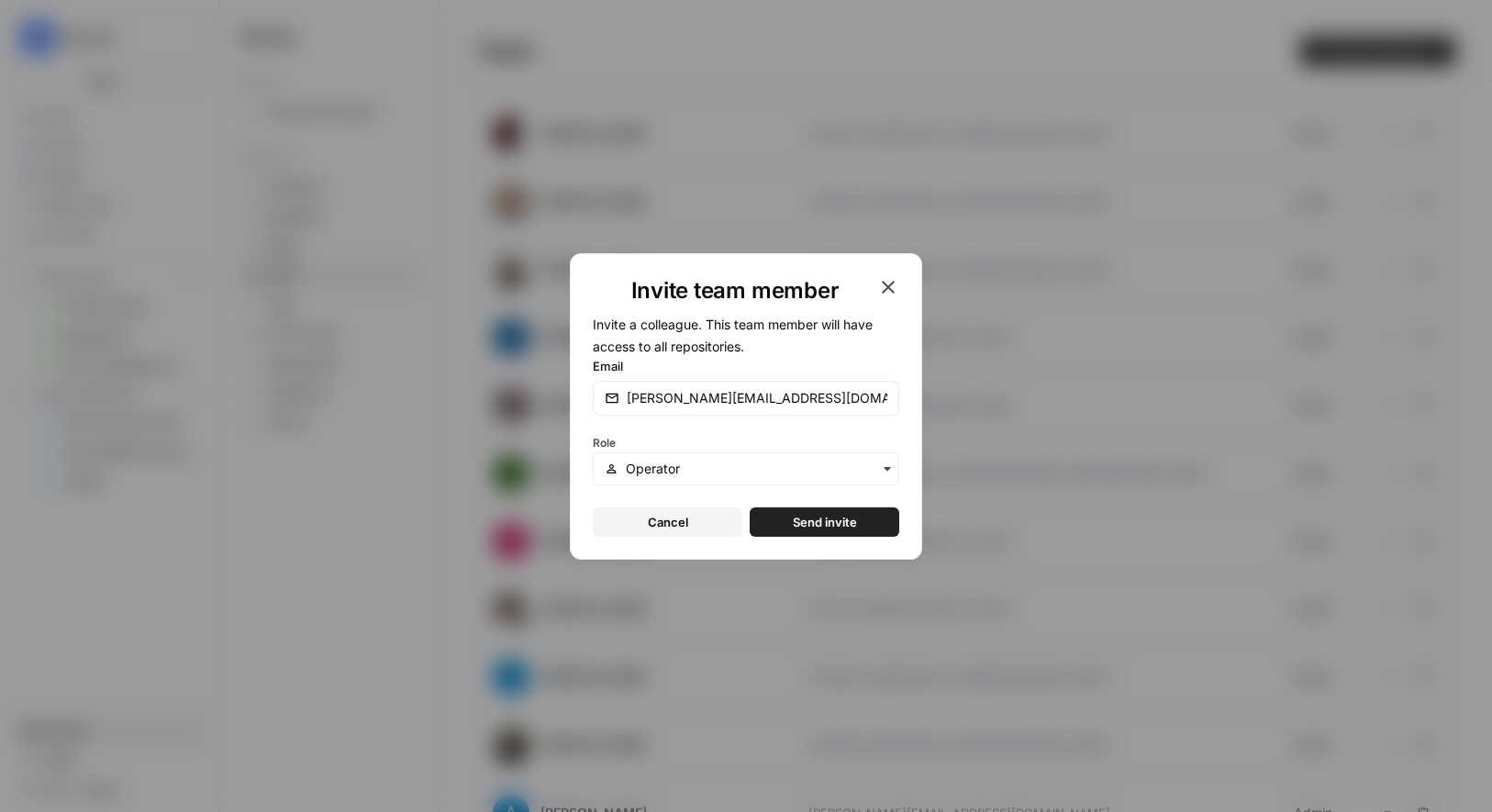
click at [838, 516] on span "Send invite" at bounding box center [825, 521] width 65 height 18
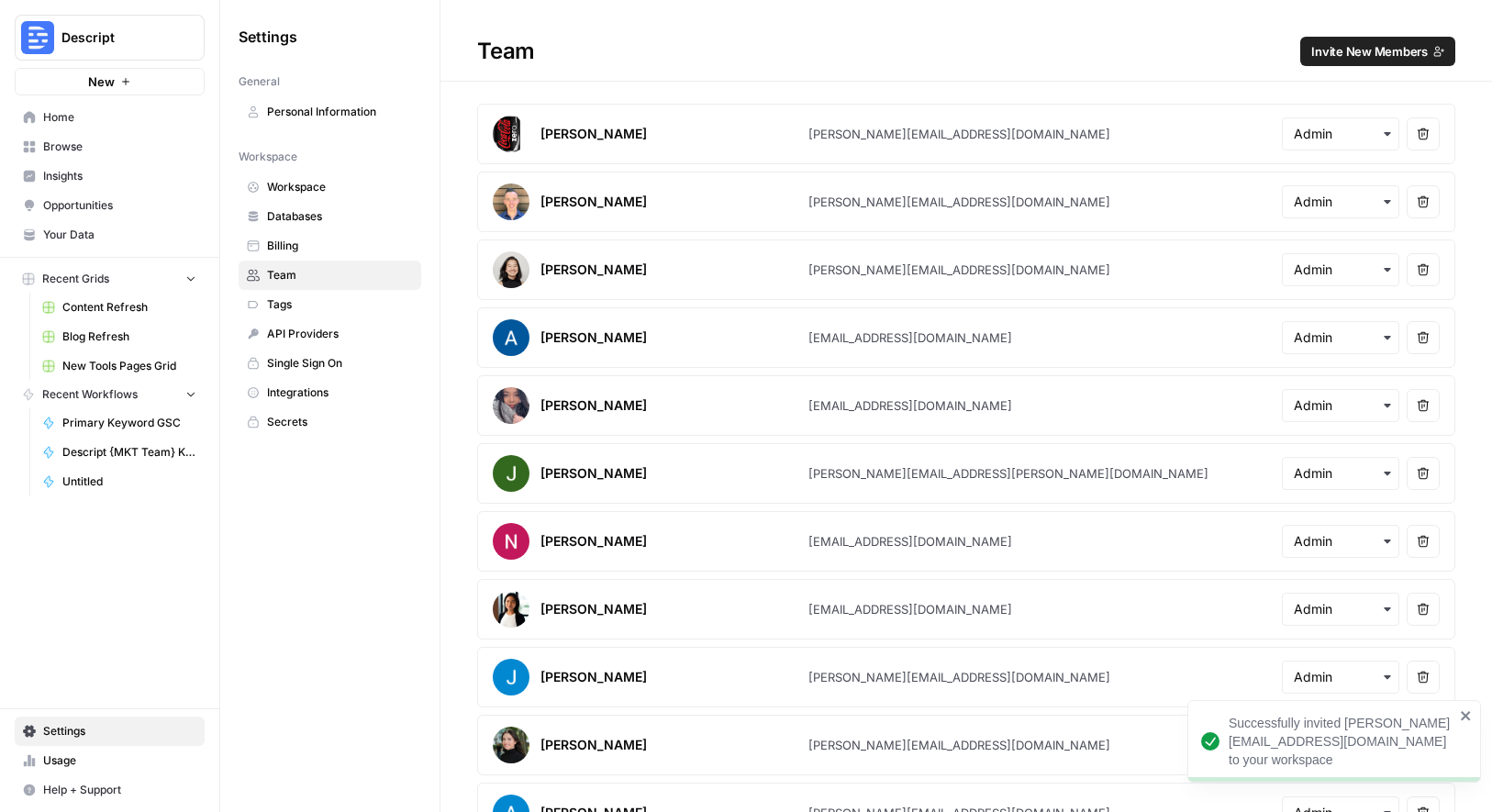
click at [1357, 54] on span "Invite New Members" at bounding box center [1370, 50] width 117 height 18
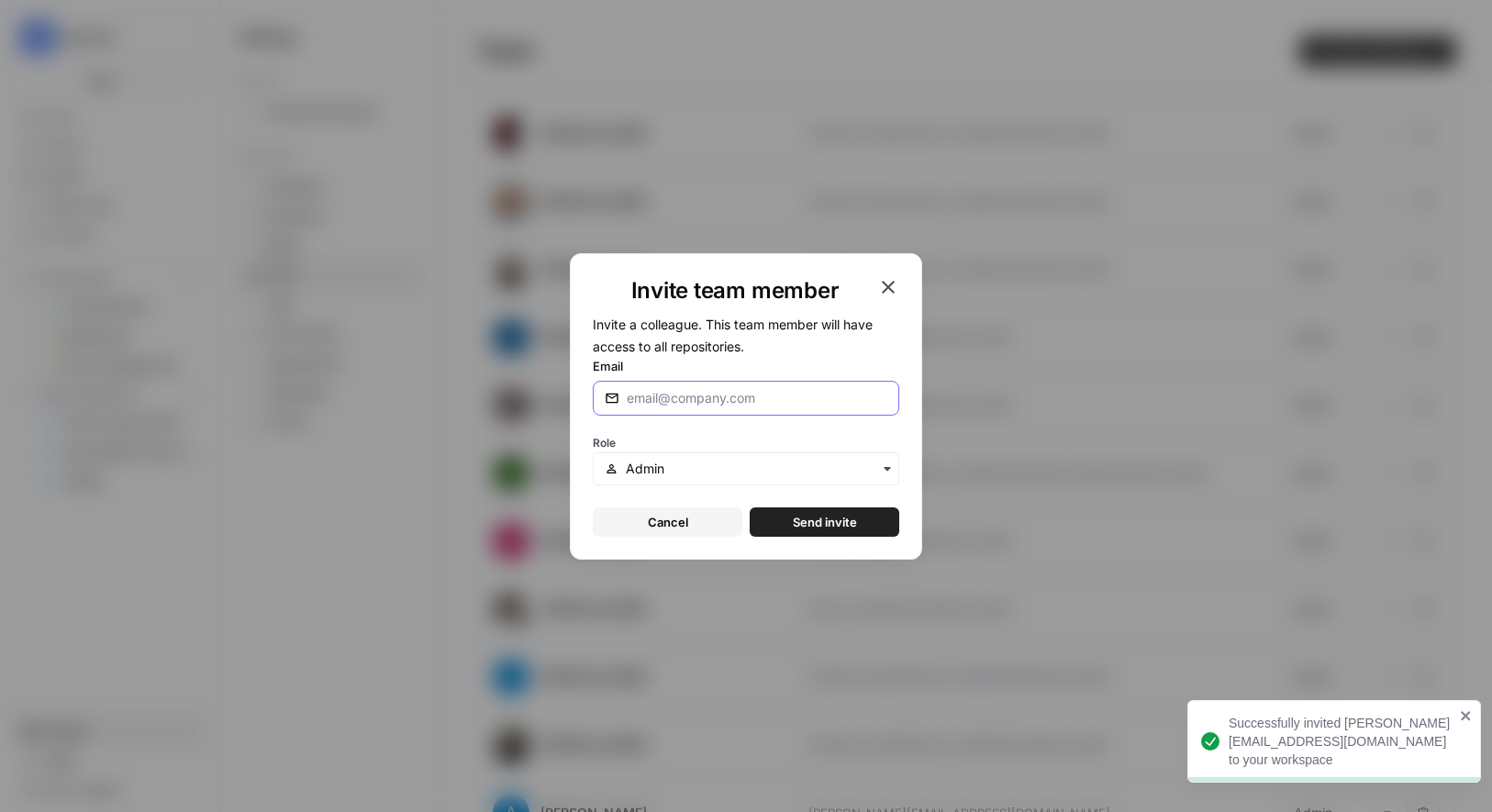
click at [765, 400] on input "Email" at bounding box center [756, 397] width 261 height 18
paste input "brandon@descript.com"
type input "brandon@descript.com"
click at [691, 448] on div "Role" at bounding box center [746, 457] width 307 height 55
click at [691, 463] on input "text" at bounding box center [756, 468] width 262 height 18
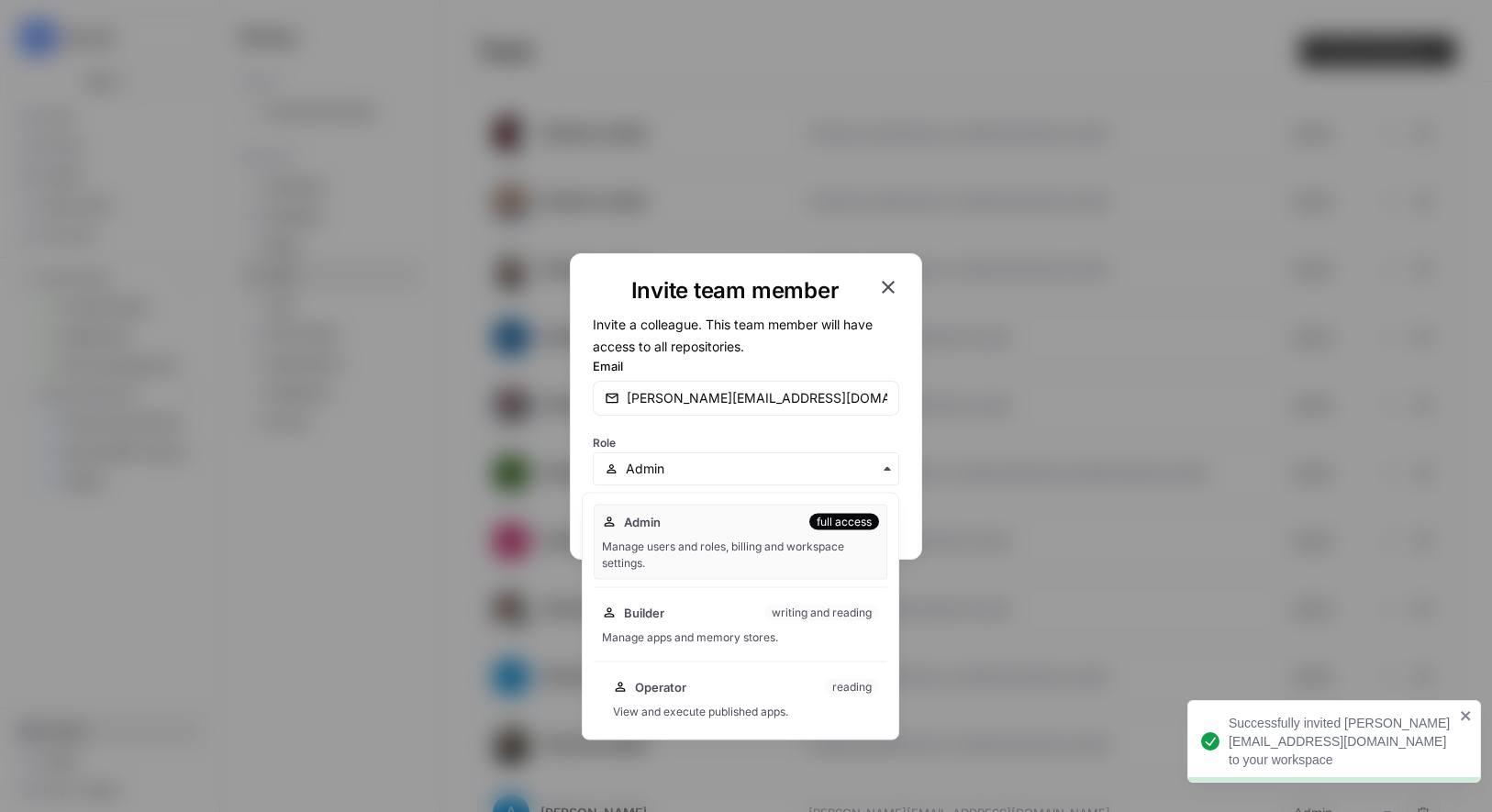
click at [700, 678] on div "Operator reading" at bounding box center [746, 687] width 266 height 18
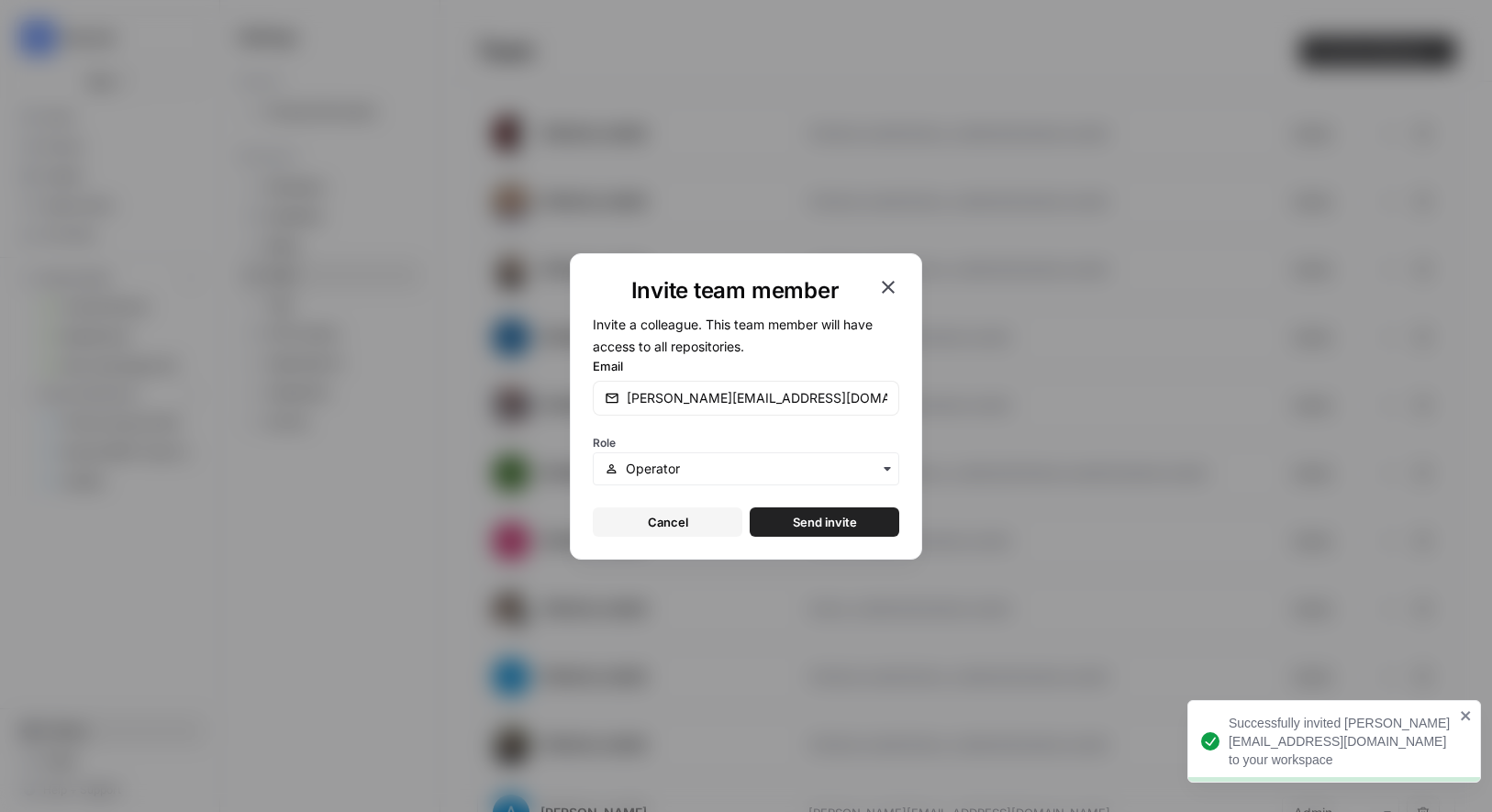
click at [871, 532] on button "Send invite" at bounding box center [825, 522] width 150 height 29
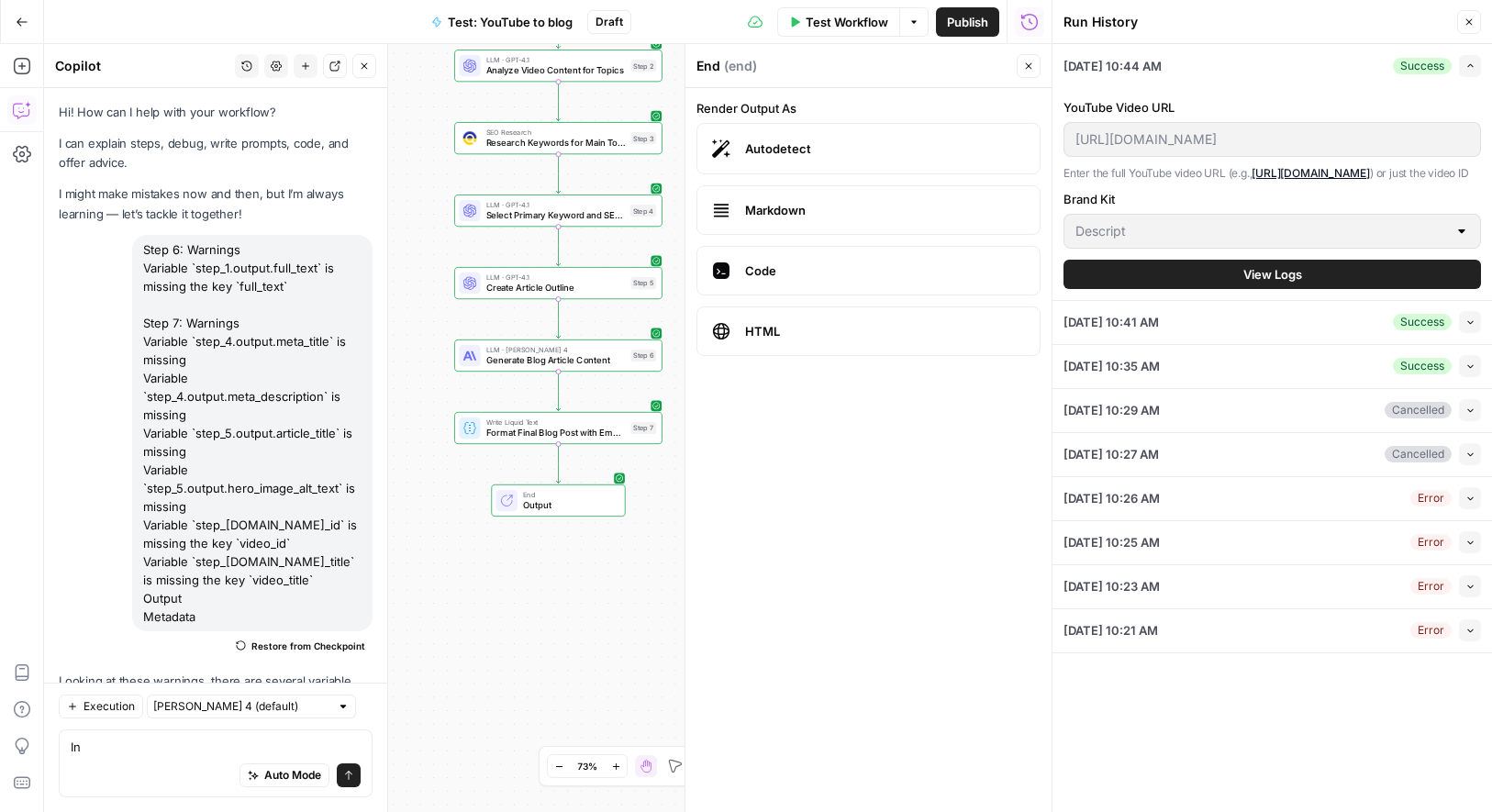
scroll to position [1773, 0]
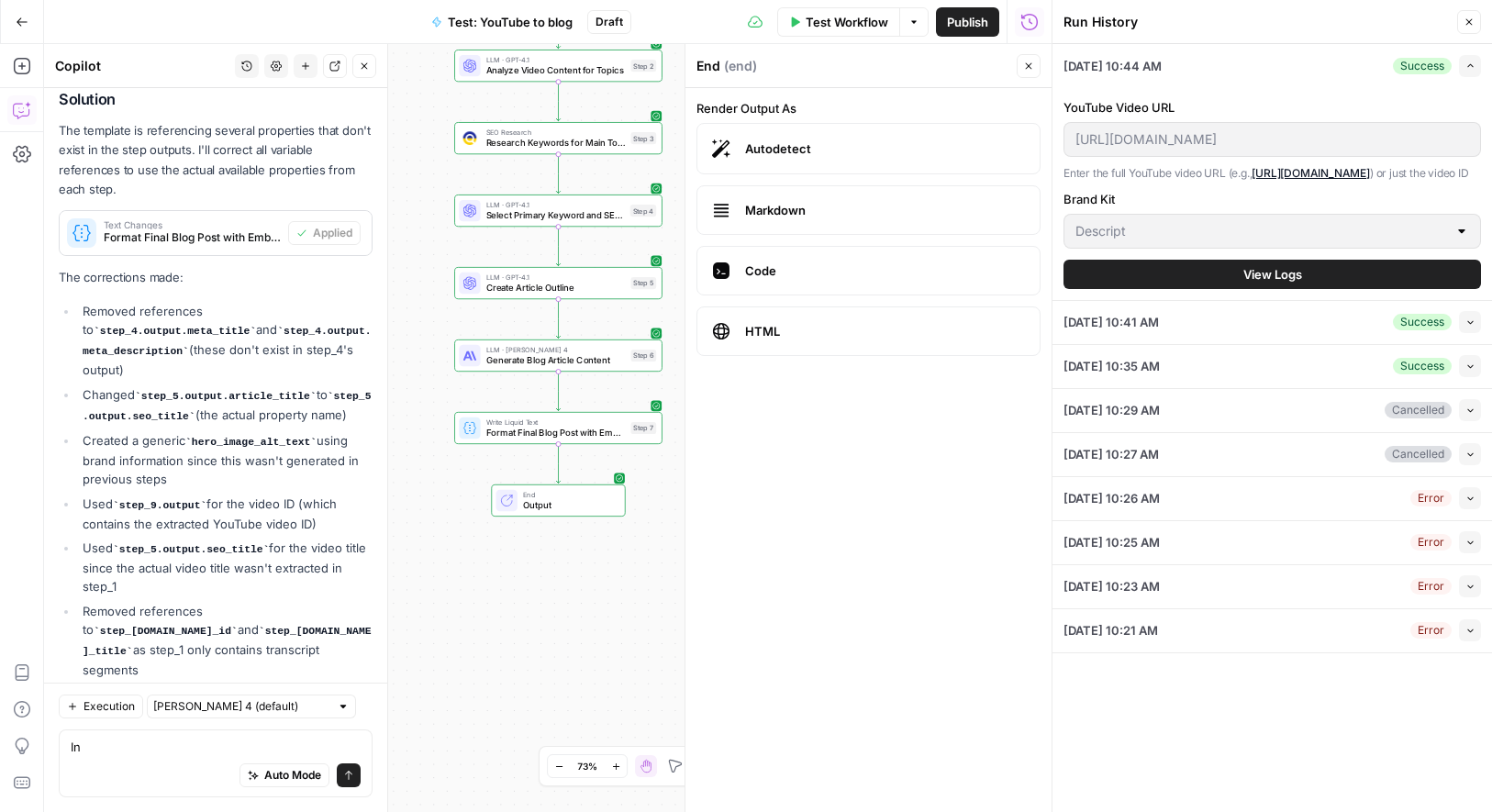
click at [19, 25] on icon "button" at bounding box center [22, 22] width 13 height 13
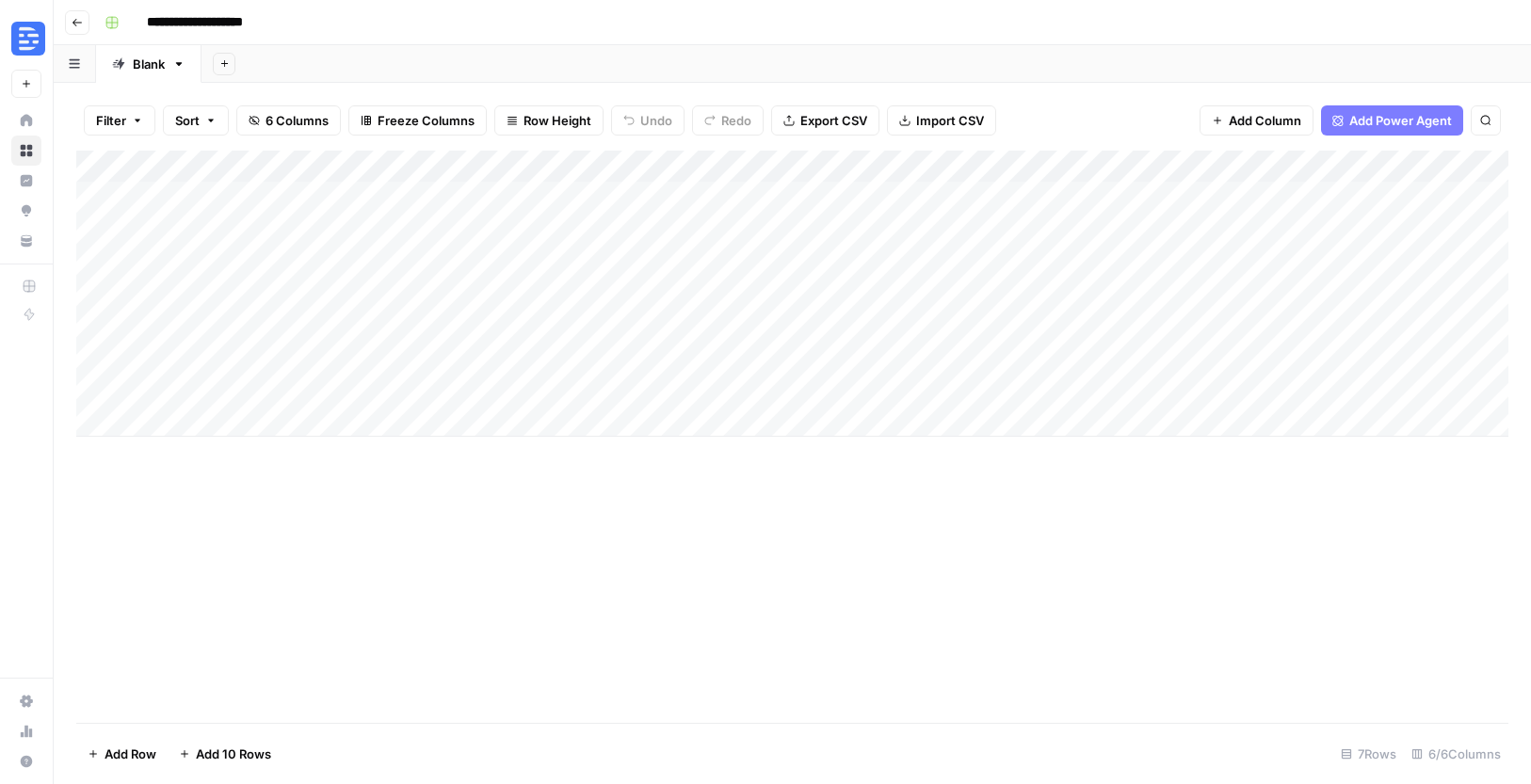
click at [185, 422] on div "Add Column" at bounding box center [792, 294] width 1433 height 286
click at [205, 428] on div "Add Column" at bounding box center [792, 310] width 1433 height 318
click at [234, 429] on div "Add Column" at bounding box center [792, 310] width 1433 height 318
click at [207, 426] on textarea "**********" at bounding box center [291, 423] width 301 height 26
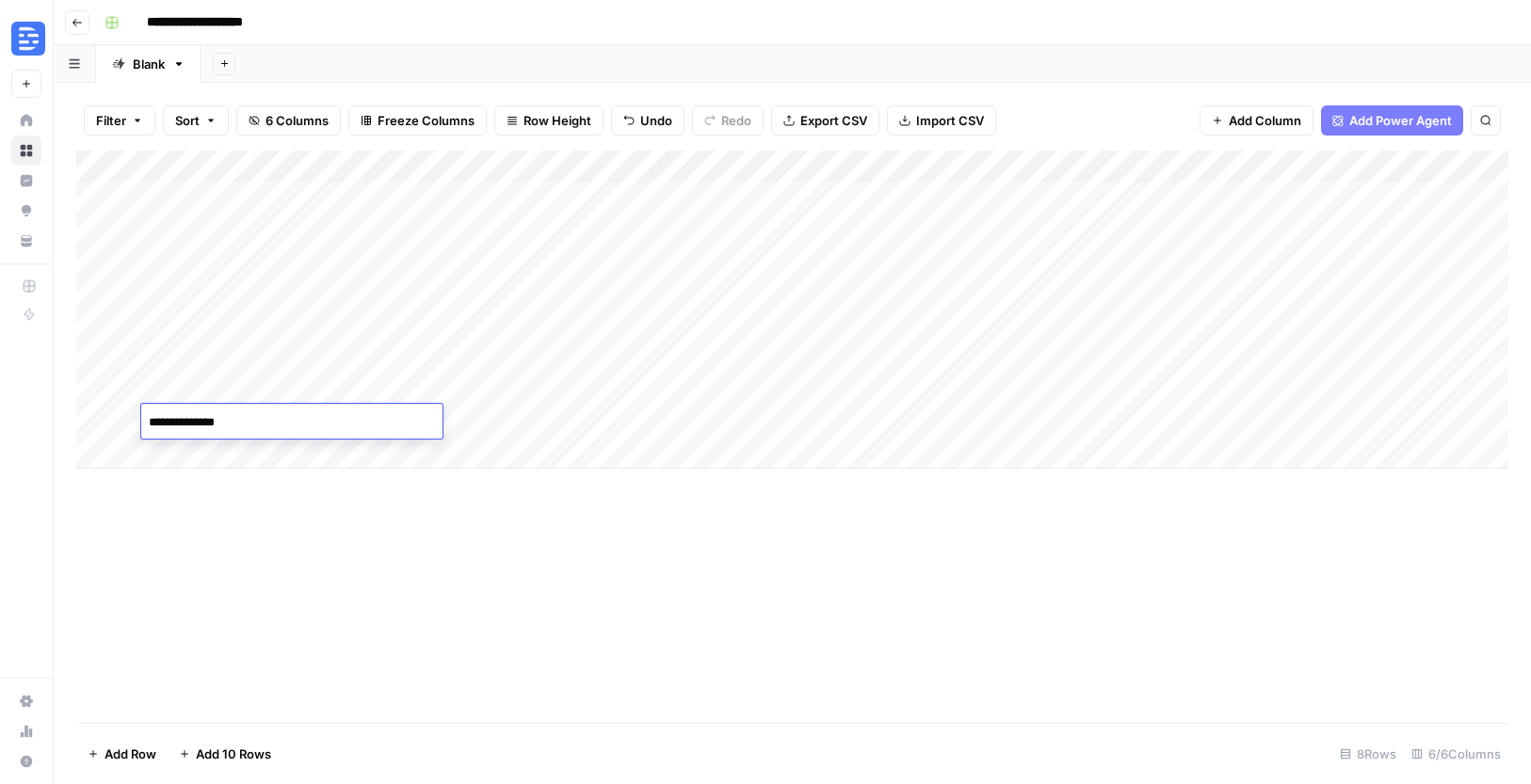
click at [207, 426] on textarea "**********" at bounding box center [291, 423] width 301 height 26
type textarea "**********"
click at [526, 554] on div "Add Column" at bounding box center [792, 437] width 1433 height 573
click at [529, 430] on div "Add Column" at bounding box center [792, 310] width 1433 height 318
click at [646, 421] on div "Add Column" at bounding box center [792, 310] width 1433 height 318
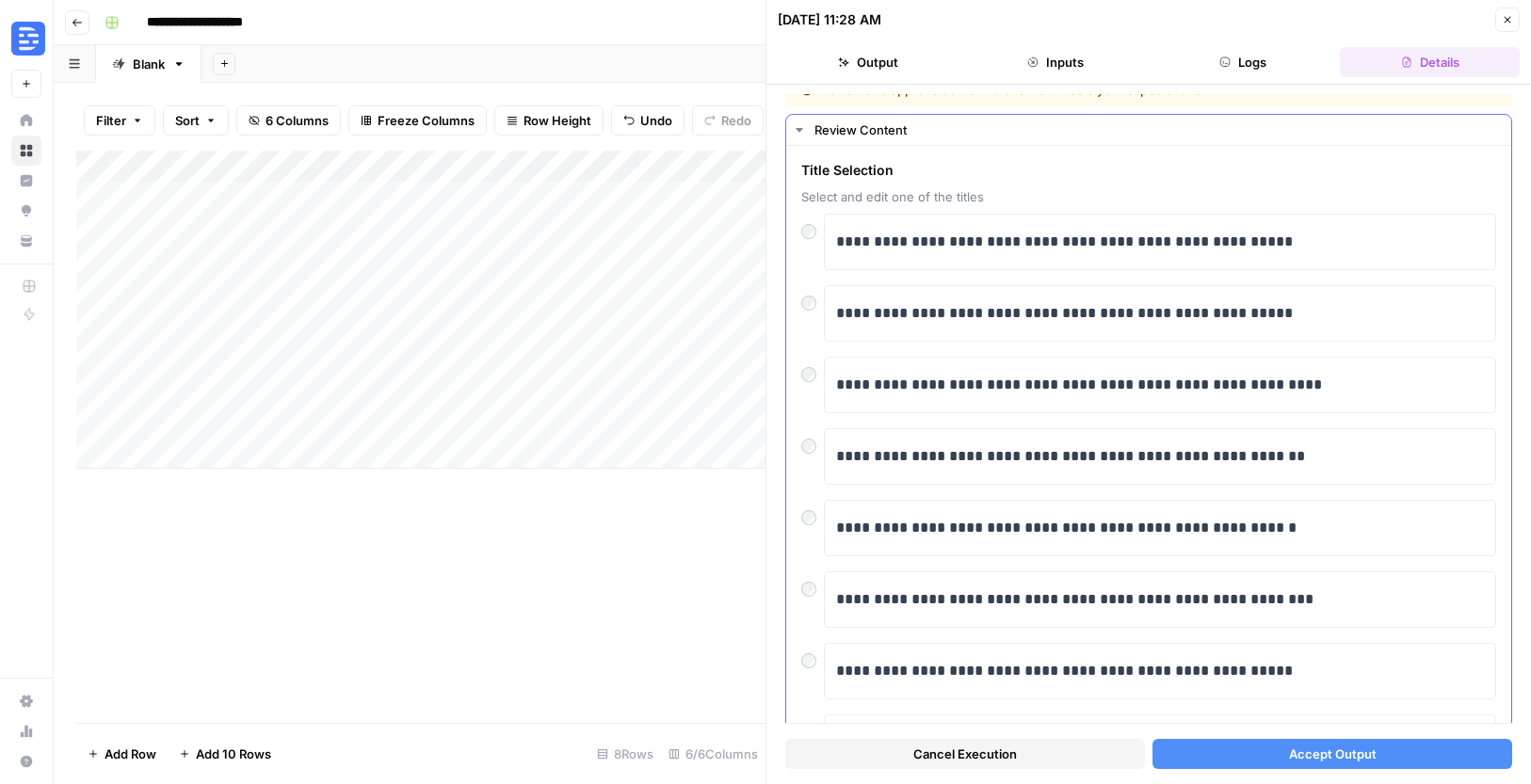
scroll to position [30, 0]
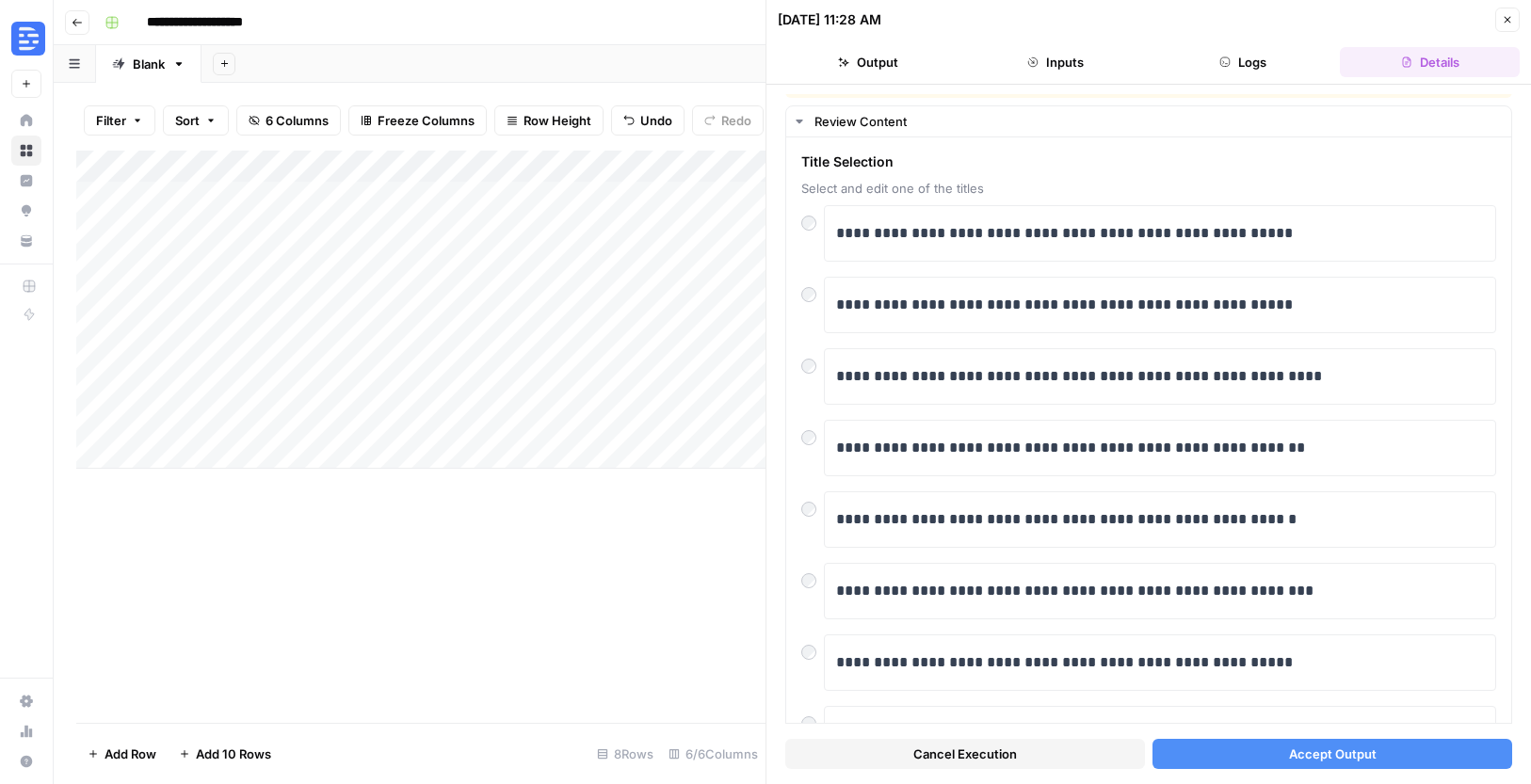
click at [1378, 755] on button "Accept Output" at bounding box center [1331, 754] width 359 height 30
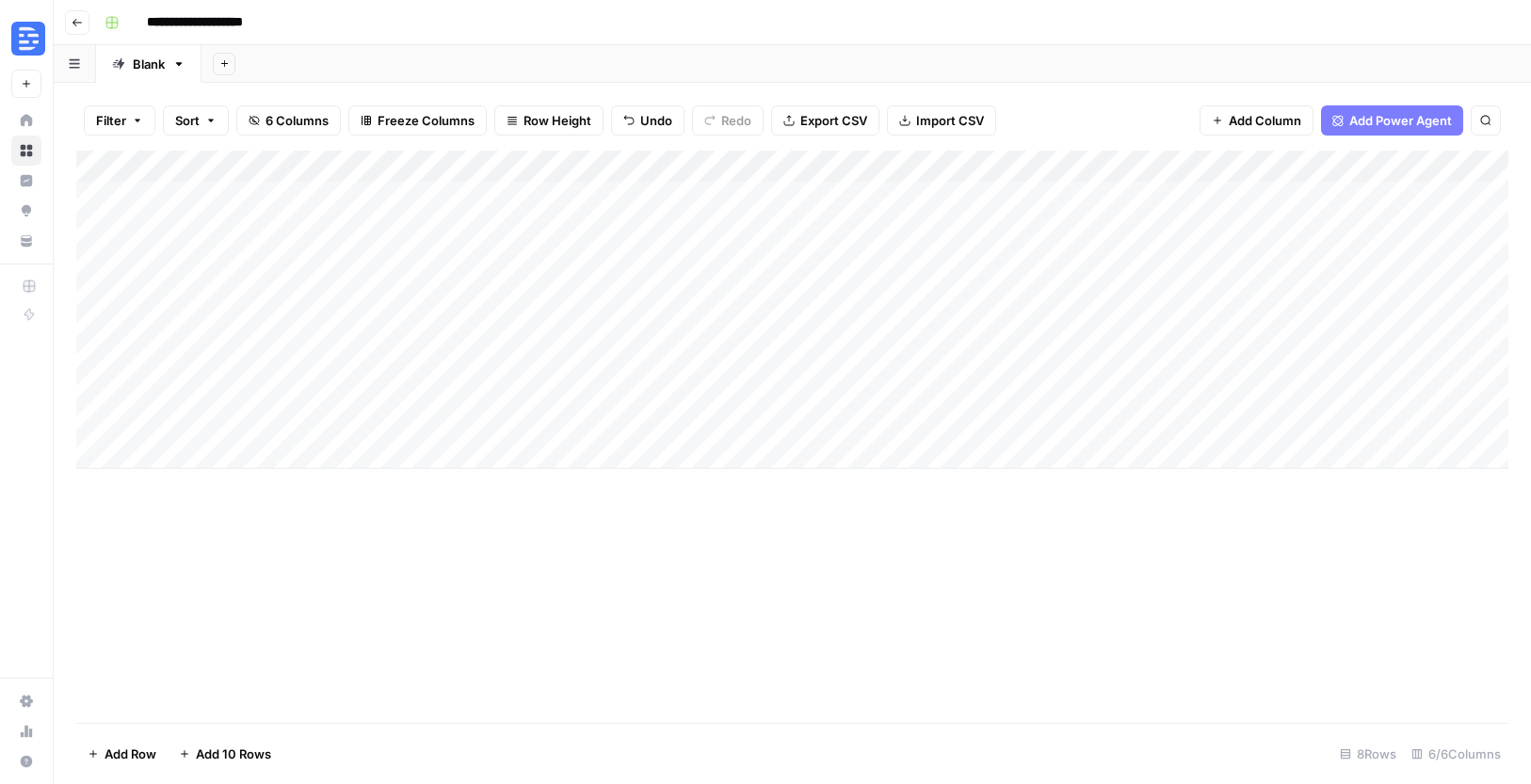
click at [1103, 424] on div "Add Column" at bounding box center [792, 310] width 1433 height 318
click at [911, 420] on div "Add Column" at bounding box center [792, 310] width 1433 height 318
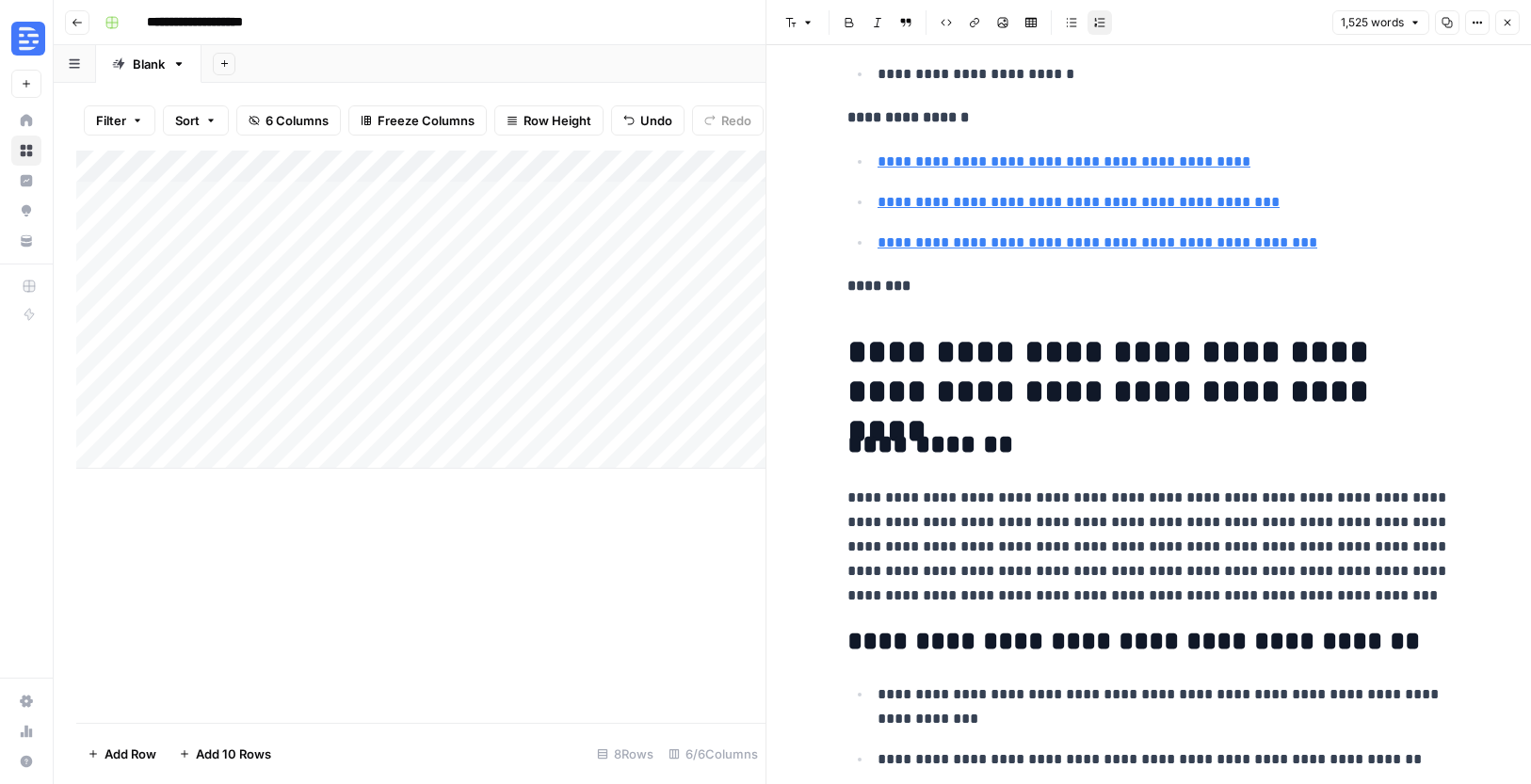
scroll to position [2713, 0]
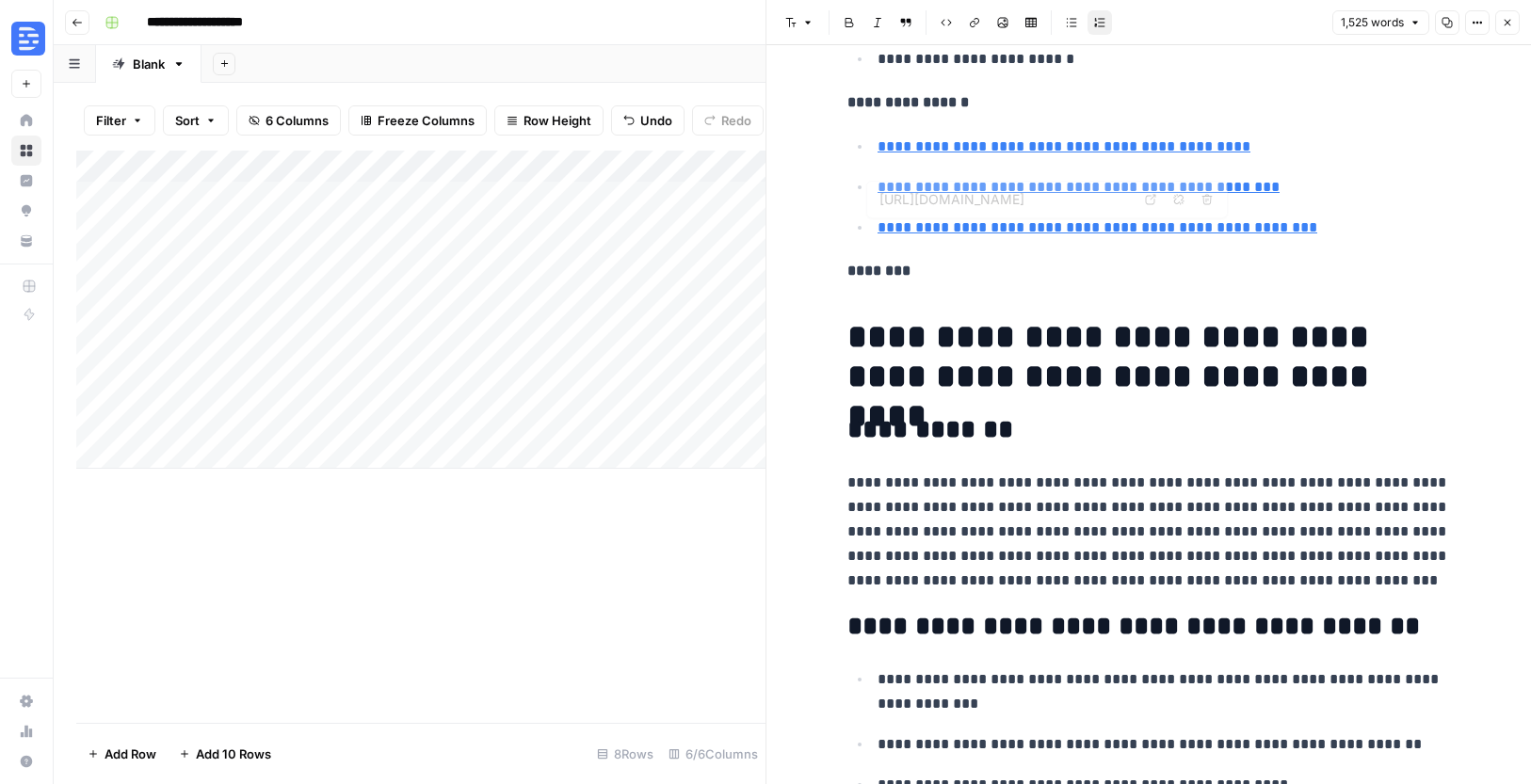
type input "[URL]"
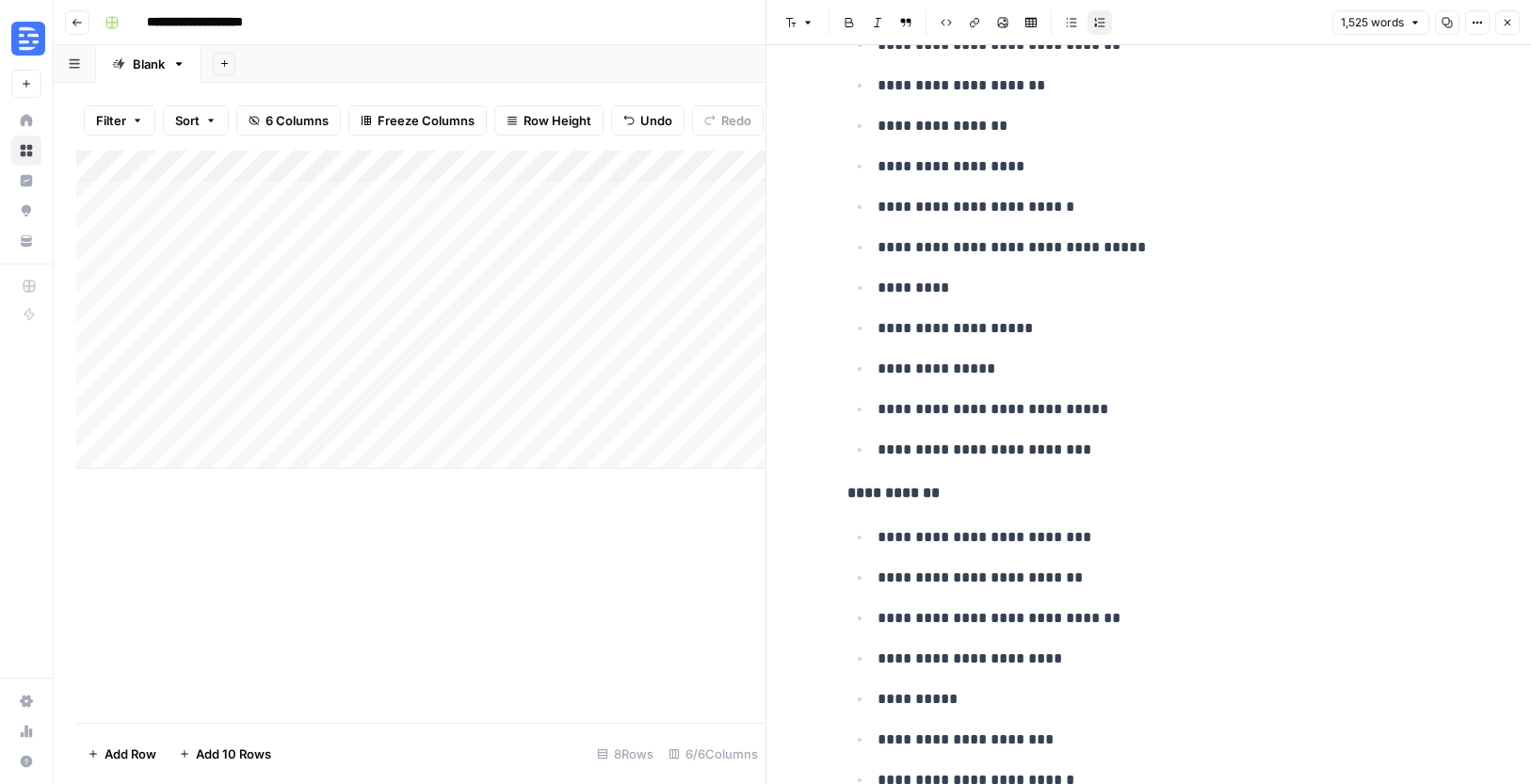
scroll to position [0, 0]
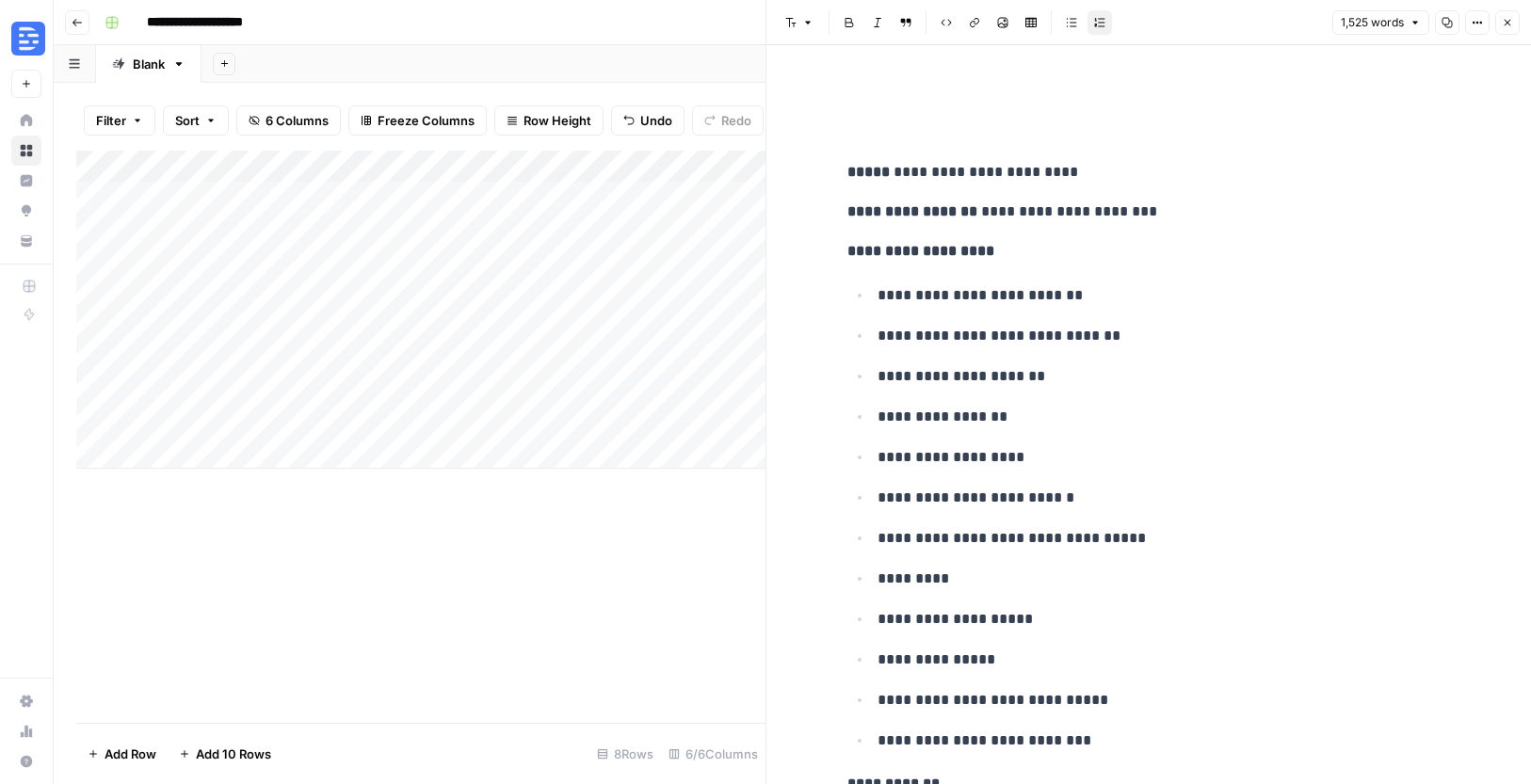
click at [1508, 17] on icon "button" at bounding box center [1508, 22] width 12 height 12
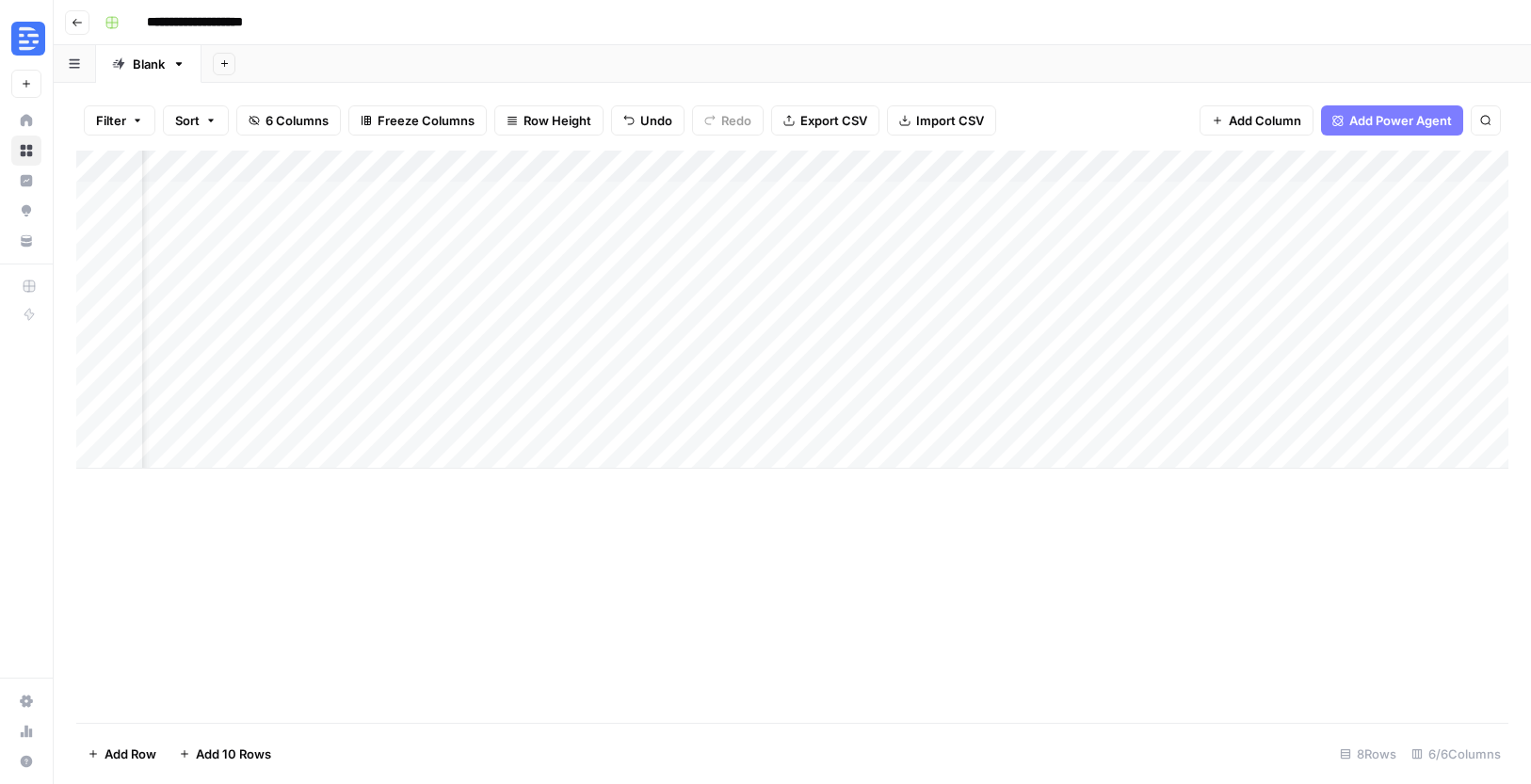
scroll to position [0, 205]
click at [1195, 424] on div "Add Column" at bounding box center [792, 310] width 1433 height 318
click at [1231, 554] on div "Add Column" at bounding box center [792, 437] width 1433 height 573
click at [1300, 429] on div "Add Column" at bounding box center [792, 310] width 1433 height 318
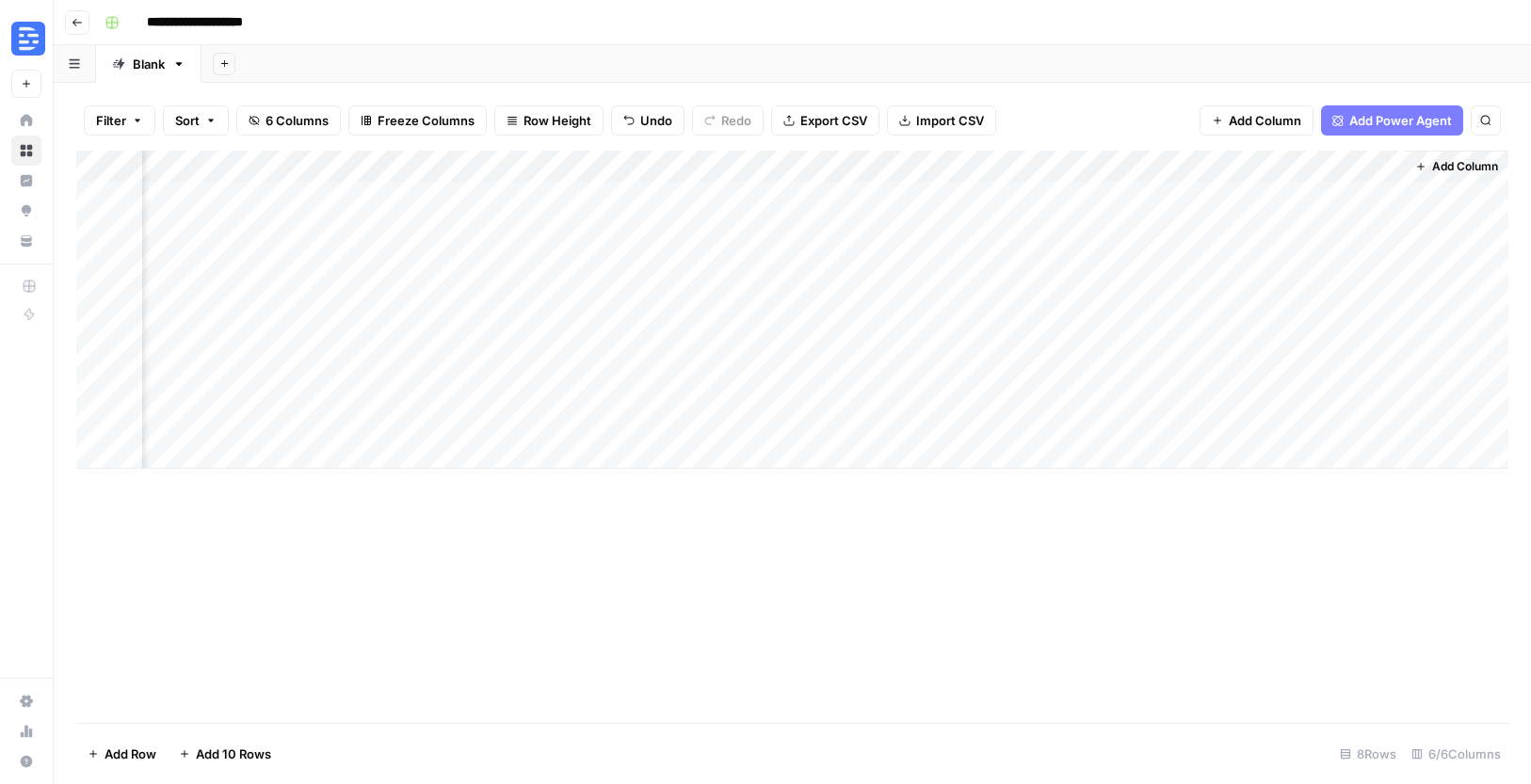
click at [1300, 429] on div "Add Column" at bounding box center [792, 310] width 1433 height 318
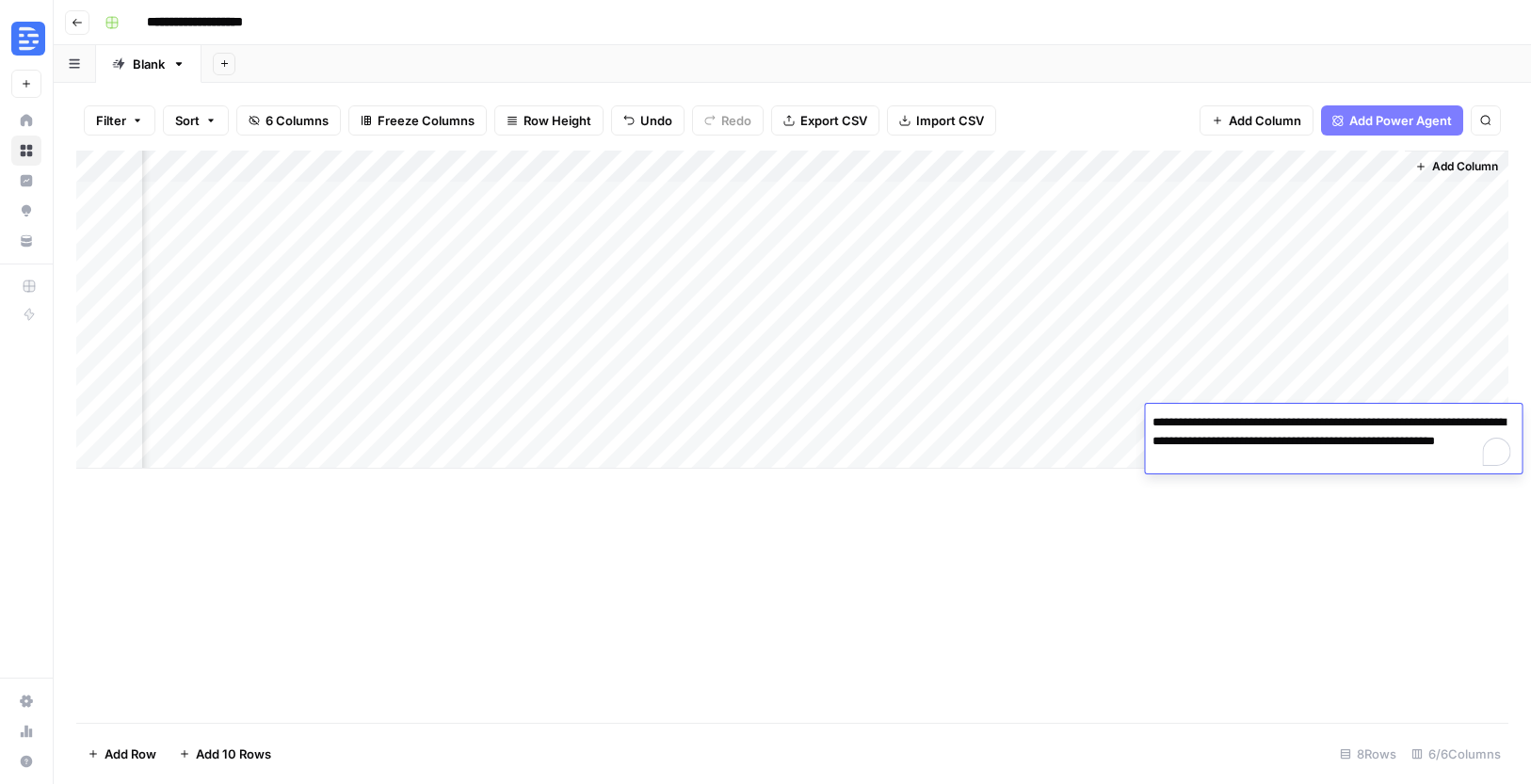
click at [1339, 571] on div "Add Column" at bounding box center [792, 437] width 1433 height 573
